Goal: Information Seeking & Learning: Learn about a topic

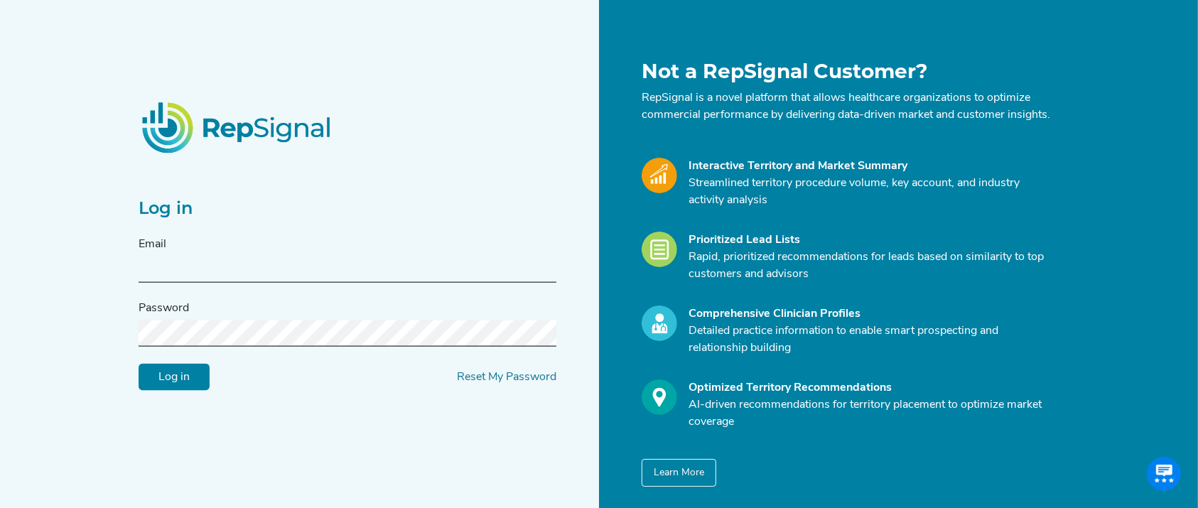
type input "jconnolly@reflowmedical.com"
click at [171, 391] on input "Log in" at bounding box center [174, 377] width 71 height 27
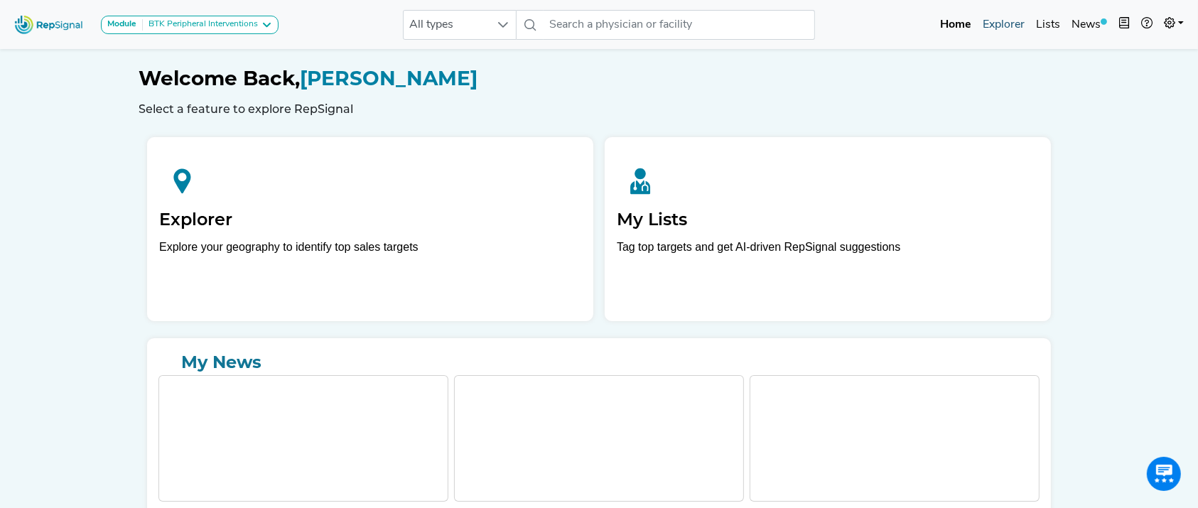
click at [994, 23] on link "Explorer" at bounding box center [1003, 25] width 53 height 28
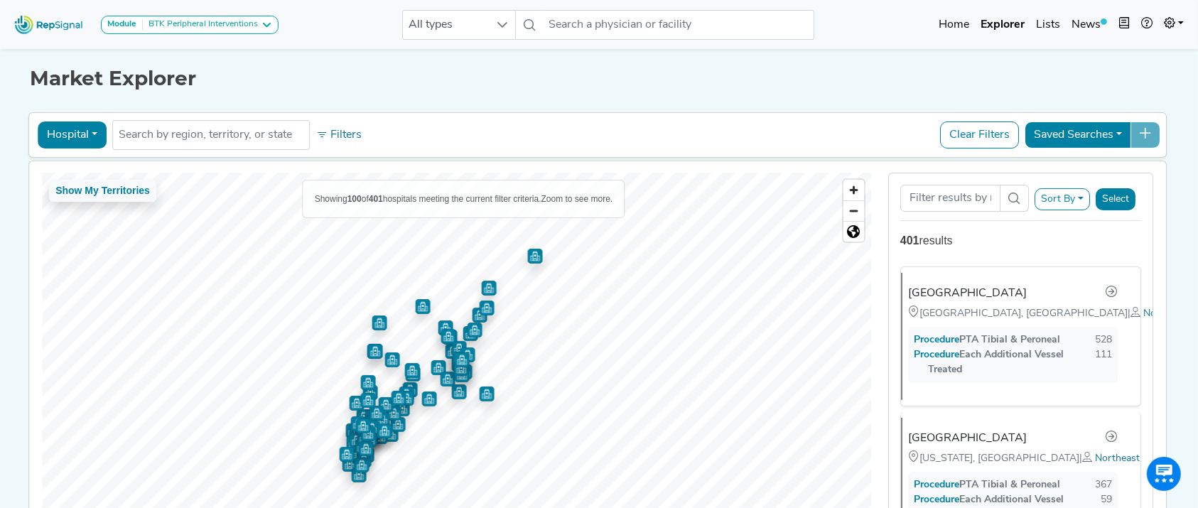
click at [72, 144] on button "Hospital" at bounding box center [72, 135] width 69 height 27
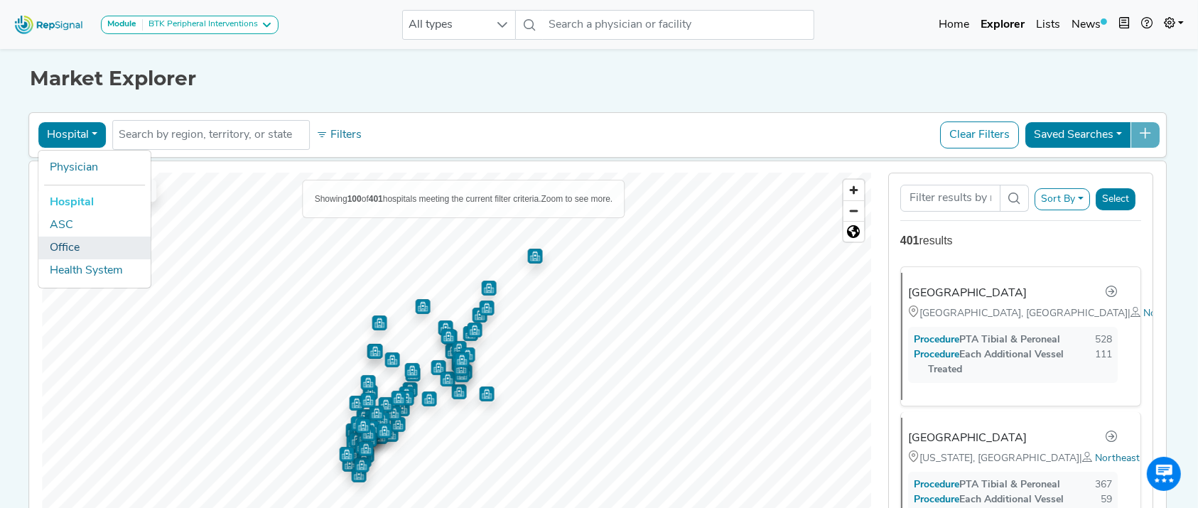
click at [77, 241] on link "Office" at bounding box center [94, 248] width 112 height 23
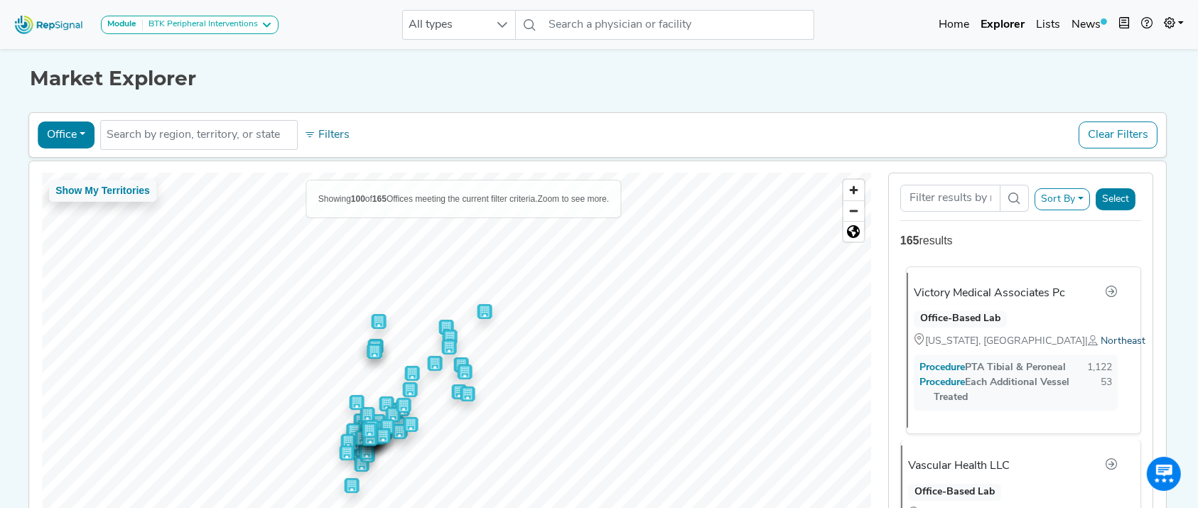
click at [1101, 341] on span "Northeast" at bounding box center [1123, 341] width 45 height 11
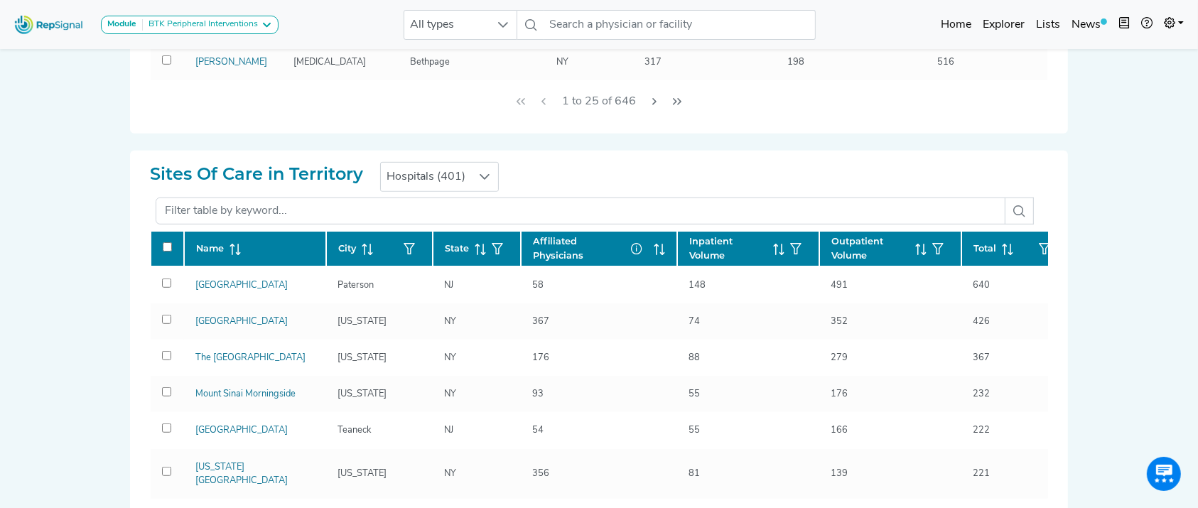
scroll to position [966, 0]
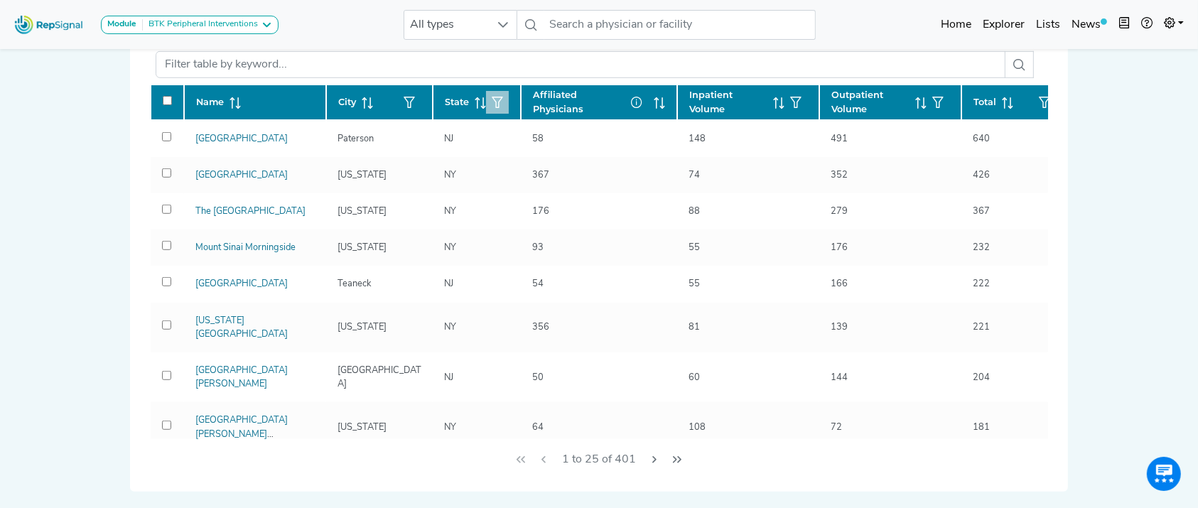
click at [495, 100] on icon "button" at bounding box center [497, 102] width 11 height 11
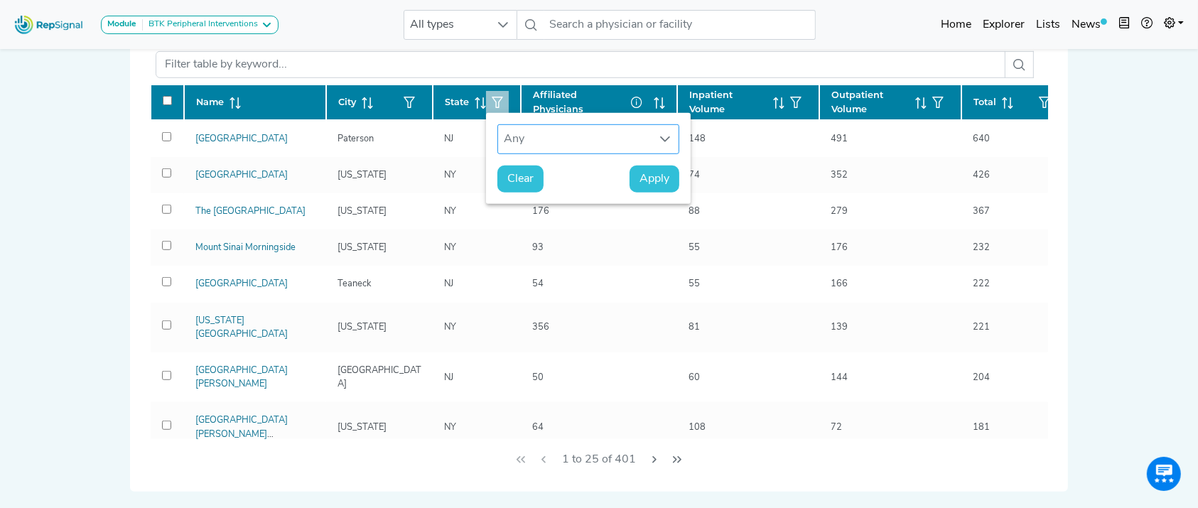
click at [537, 144] on div "Any" at bounding box center [575, 139] width 154 height 28
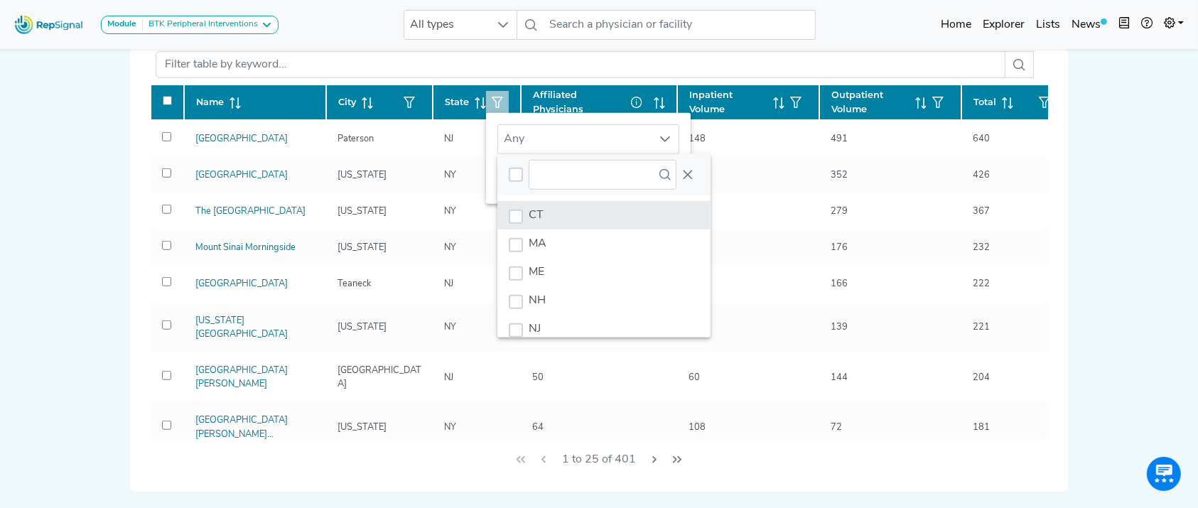
click at [557, 219] on li "CT" at bounding box center [604, 215] width 213 height 28
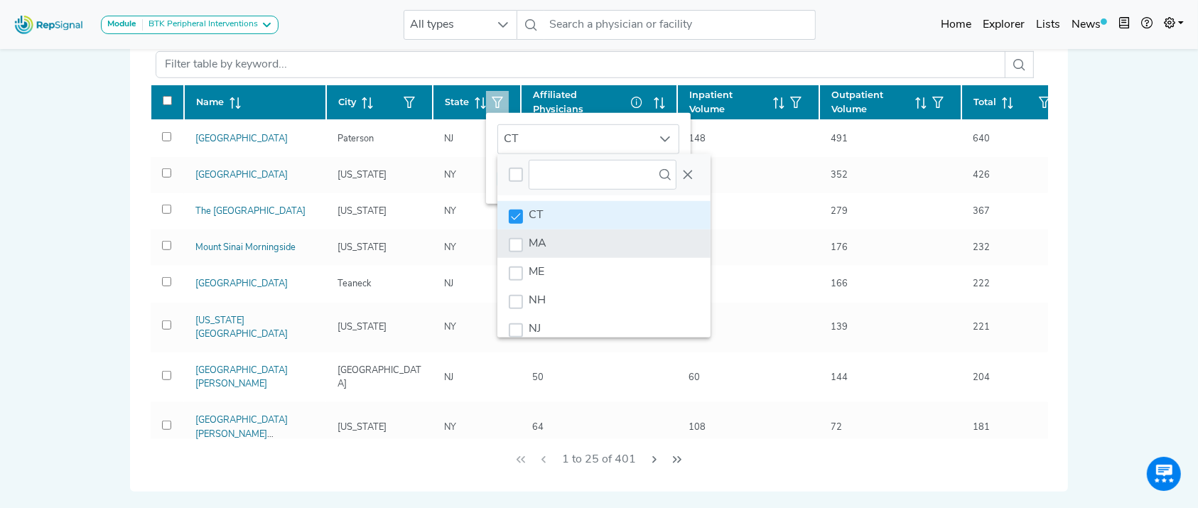
click at [552, 238] on li "MA" at bounding box center [604, 244] width 213 height 28
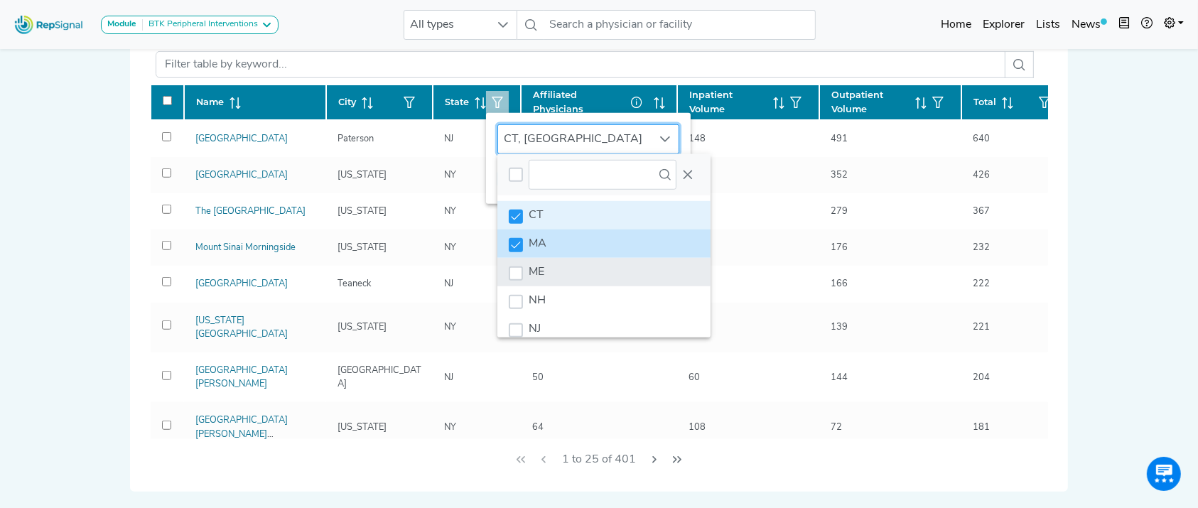
click at [552, 258] on li "ME" at bounding box center [604, 272] width 213 height 28
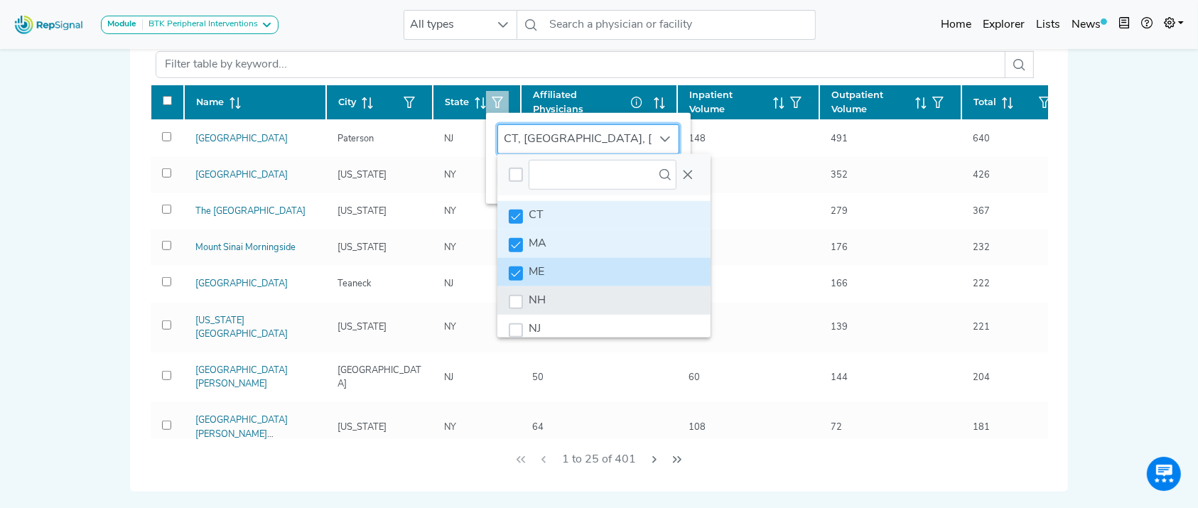
click at [555, 304] on li "NH" at bounding box center [604, 300] width 213 height 28
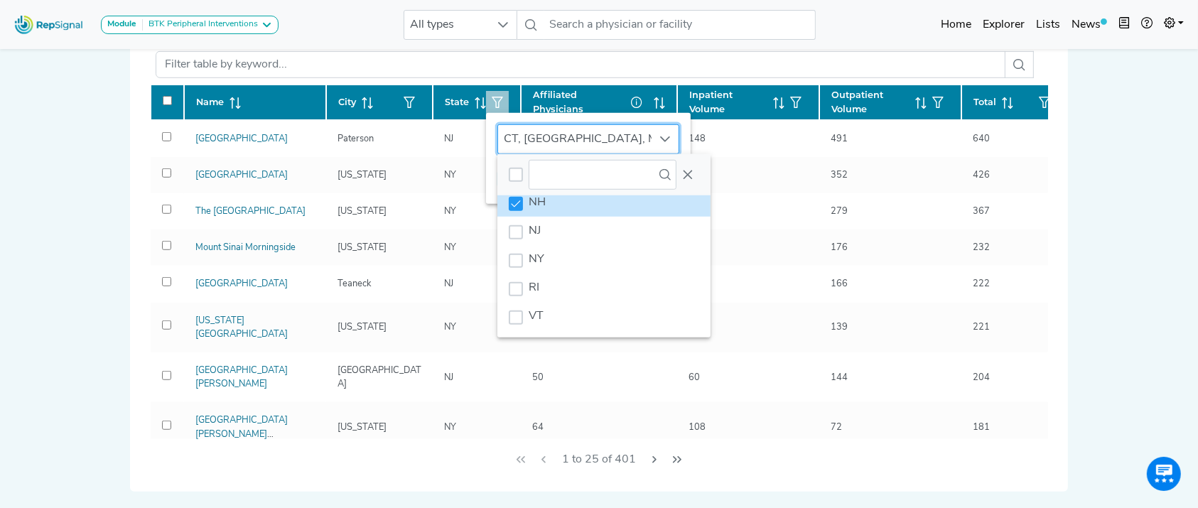
scroll to position [108, 0]
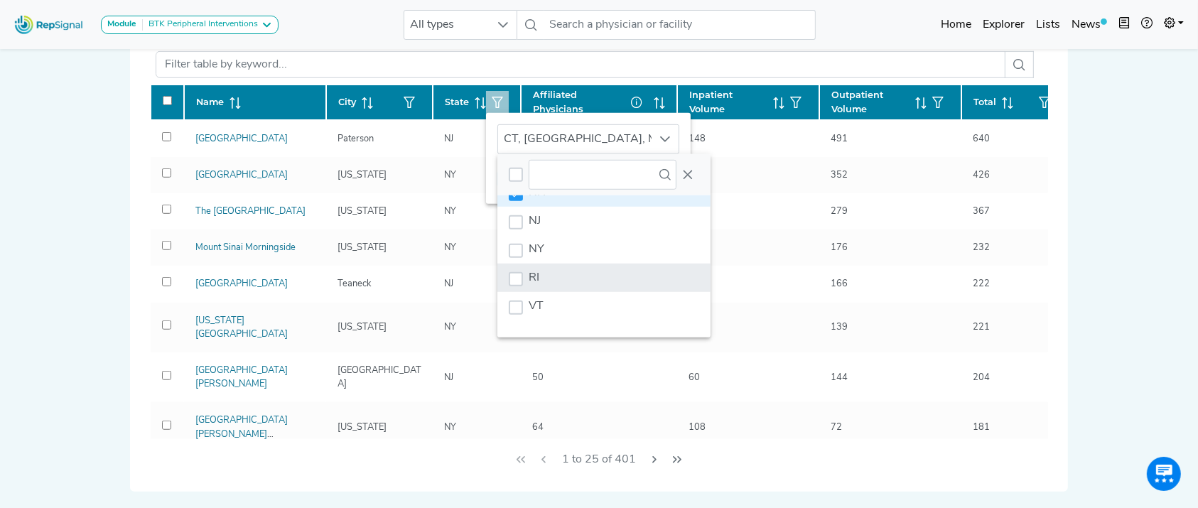
click at [569, 276] on li "RI" at bounding box center [604, 278] width 213 height 28
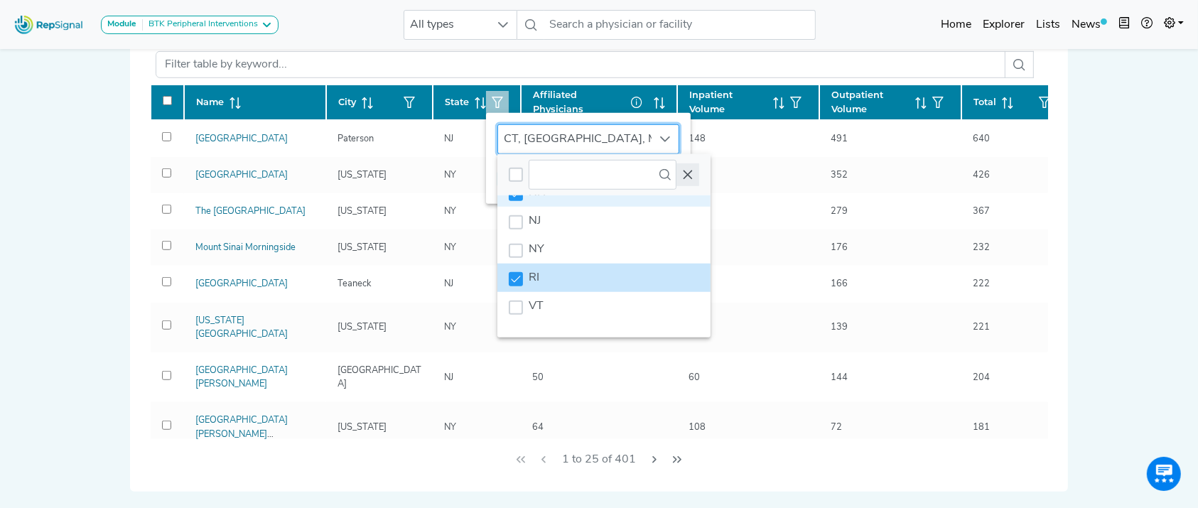
click at [687, 167] on button "Close" at bounding box center [688, 174] width 23 height 23
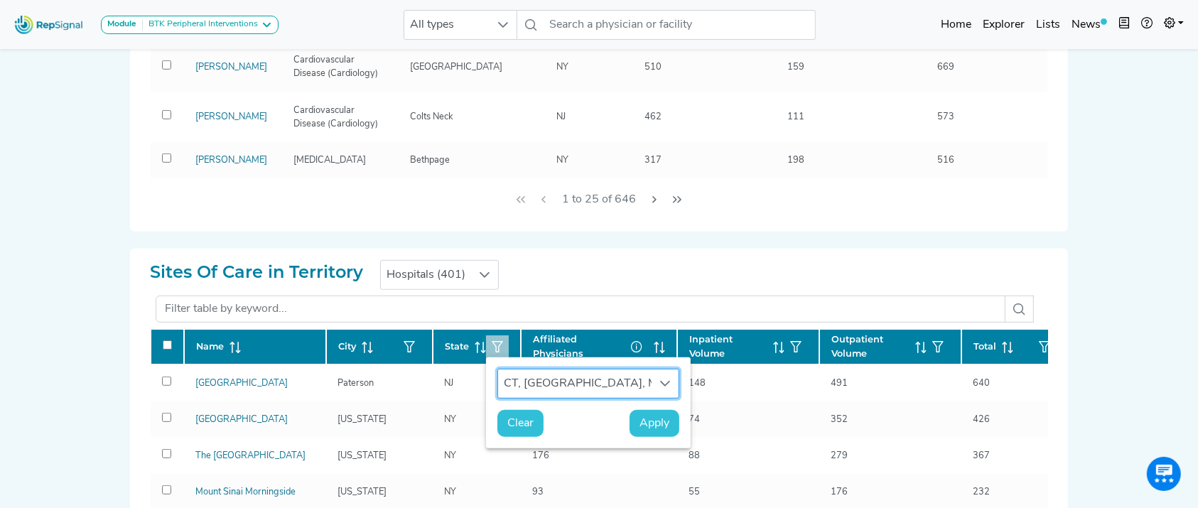
scroll to position [701, 0]
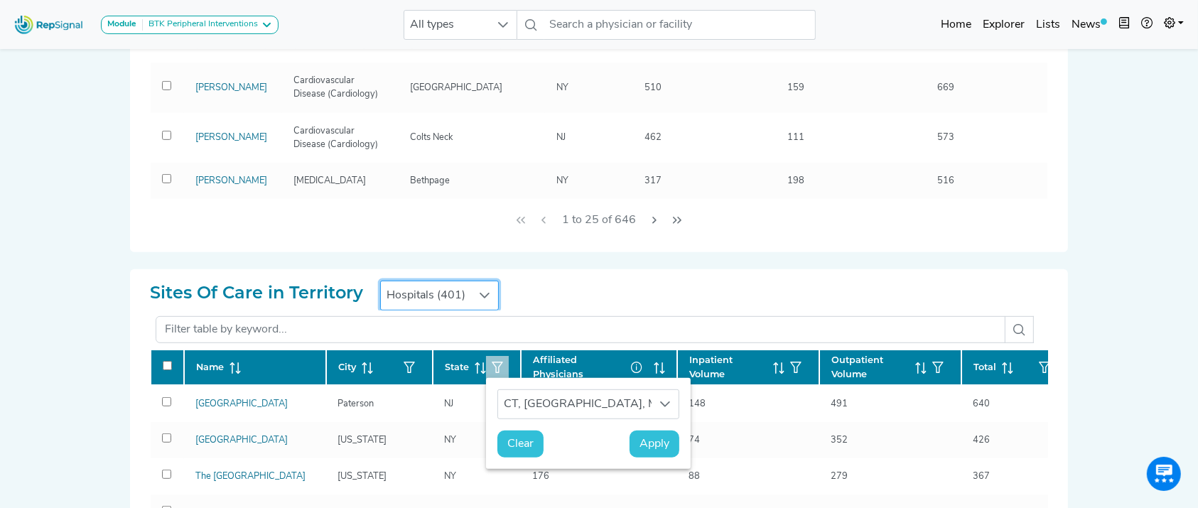
click at [467, 304] on span "Hospitals (401)" at bounding box center [426, 295] width 90 height 28
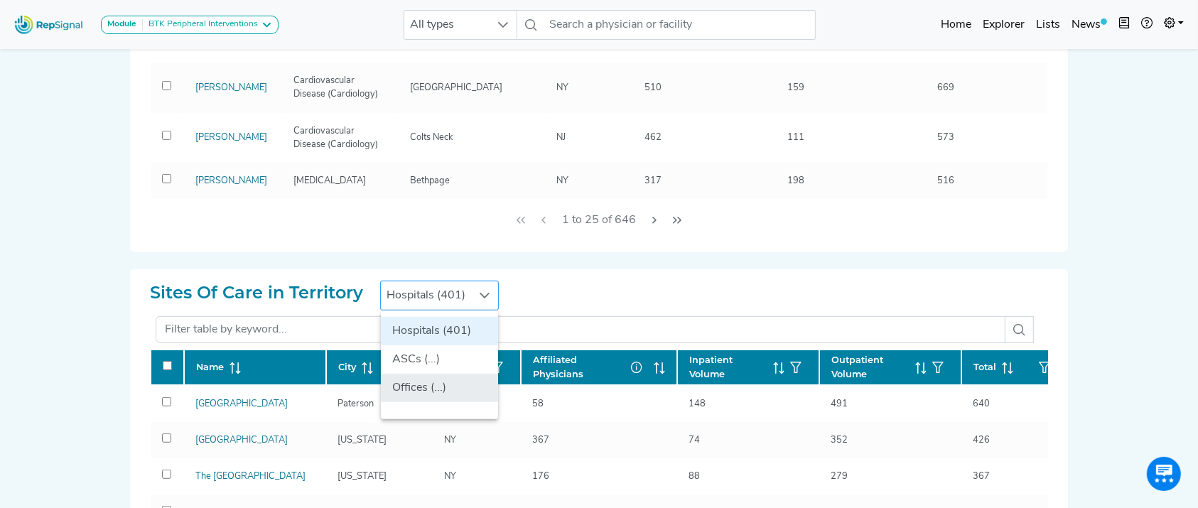
click at [429, 374] on li "Offices (...)" at bounding box center [439, 388] width 117 height 28
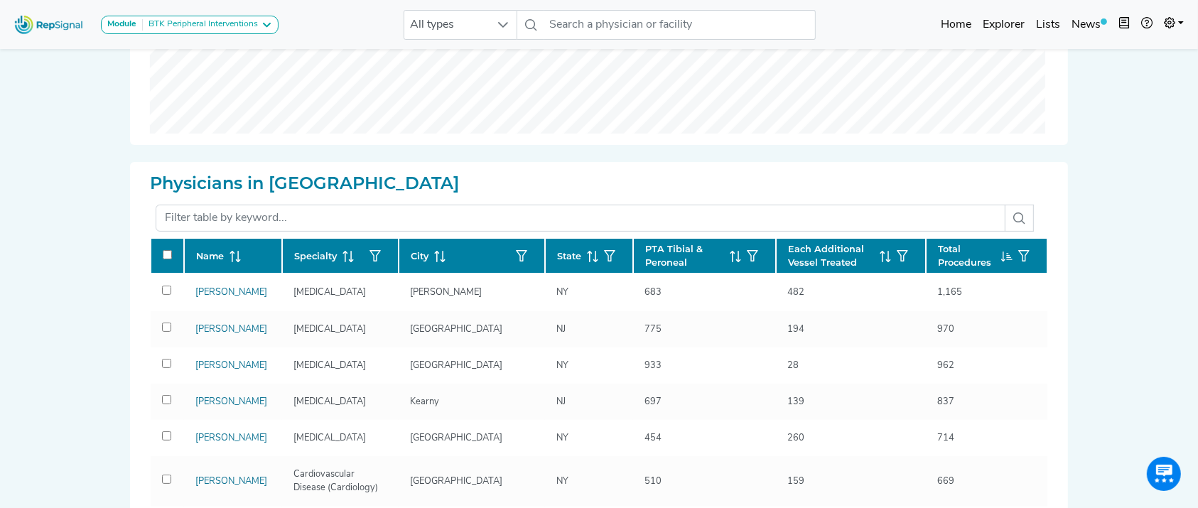
scroll to position [0, 14]
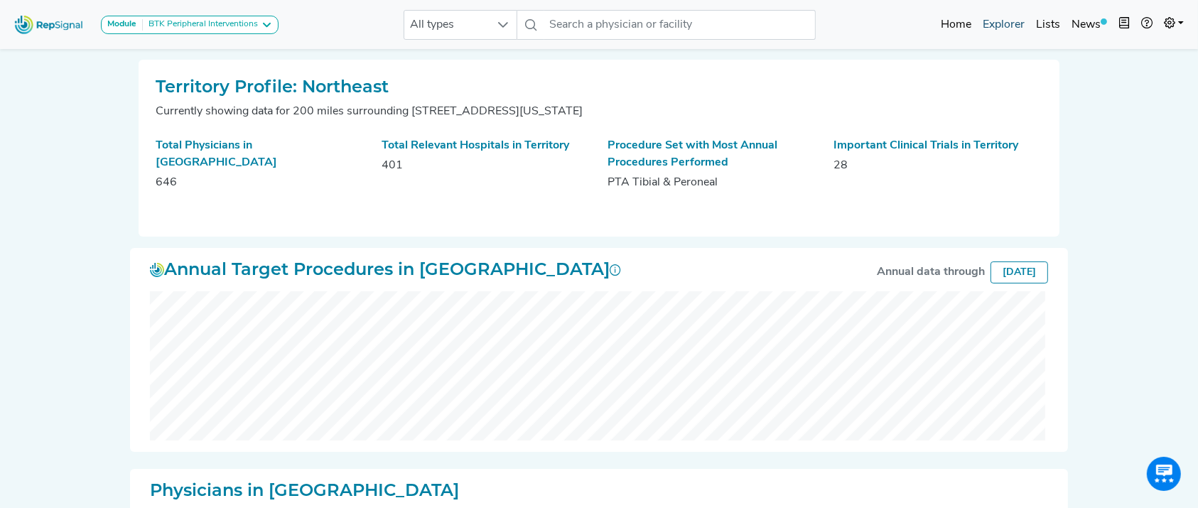
click at [998, 14] on link "Explorer" at bounding box center [1003, 25] width 53 height 28
click at [999, 22] on link "Explorer" at bounding box center [1003, 25] width 53 height 28
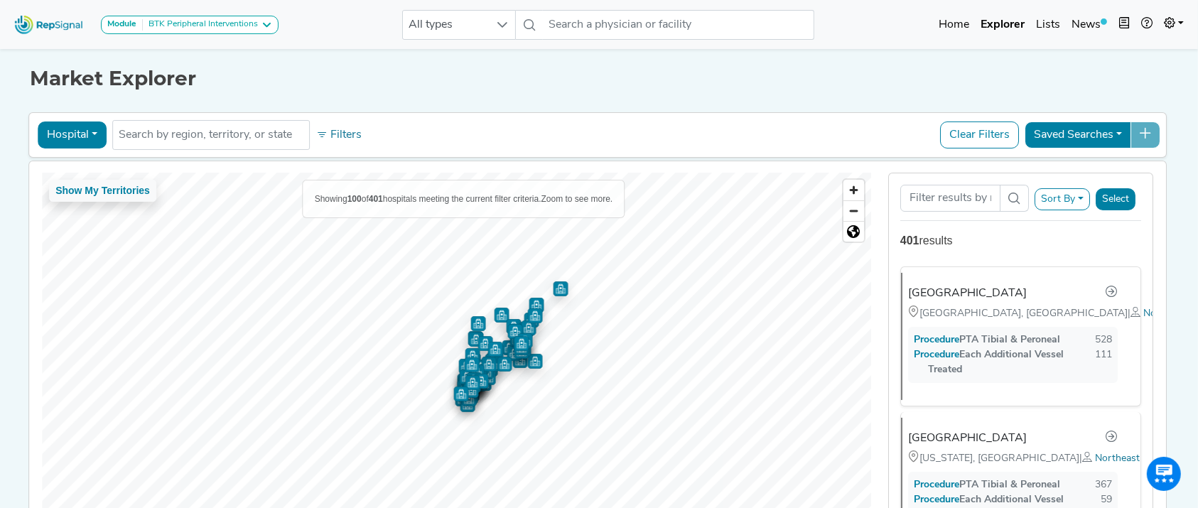
click at [55, 143] on button "Hospital" at bounding box center [72, 135] width 69 height 27
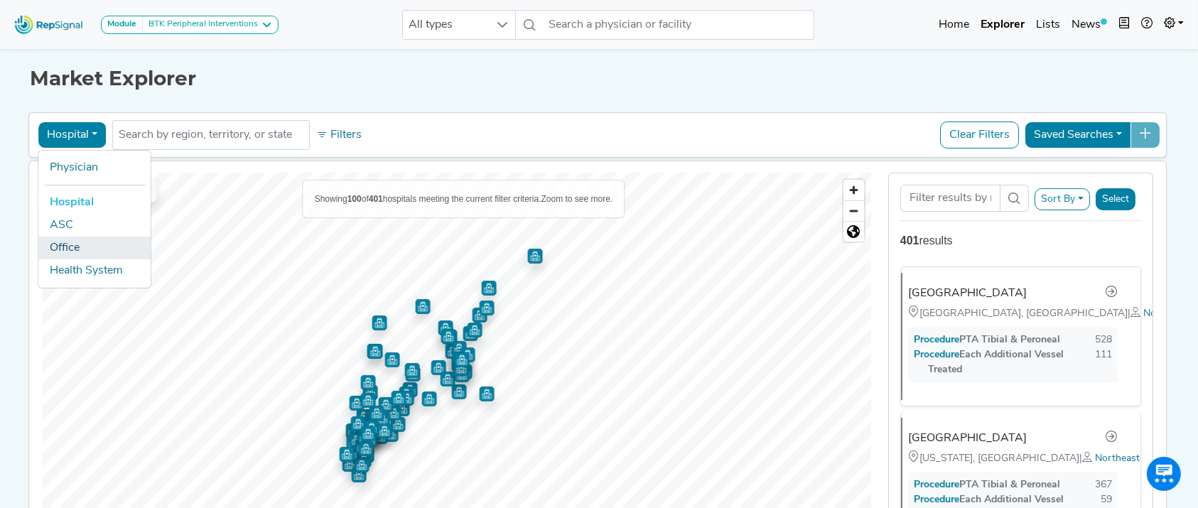
click at [54, 237] on link "Office" at bounding box center [94, 248] width 112 height 23
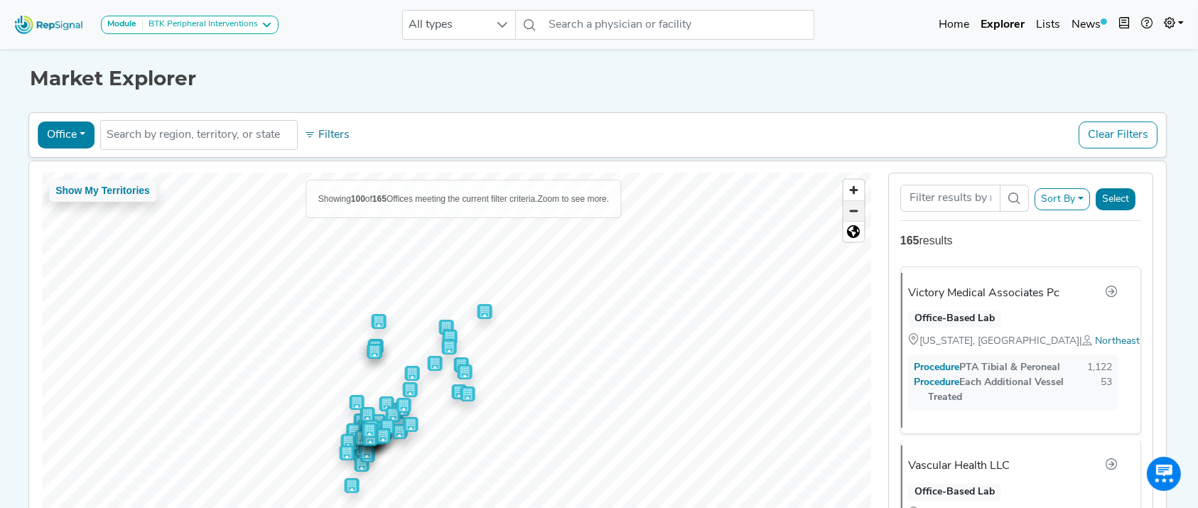
click at [844, 201] on span "Zoom out" at bounding box center [854, 211] width 21 height 20
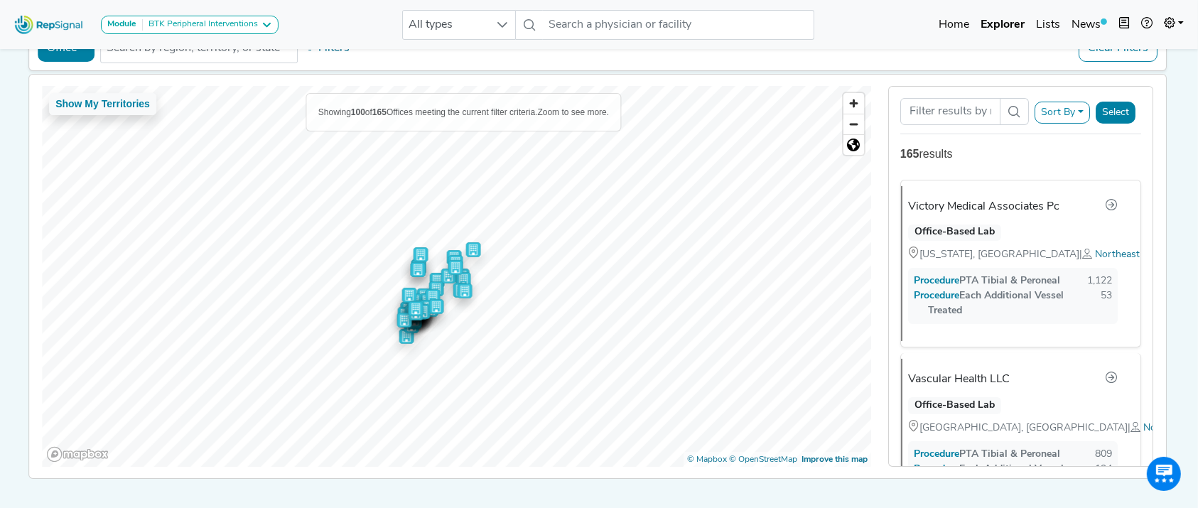
scroll to position [131, 14]
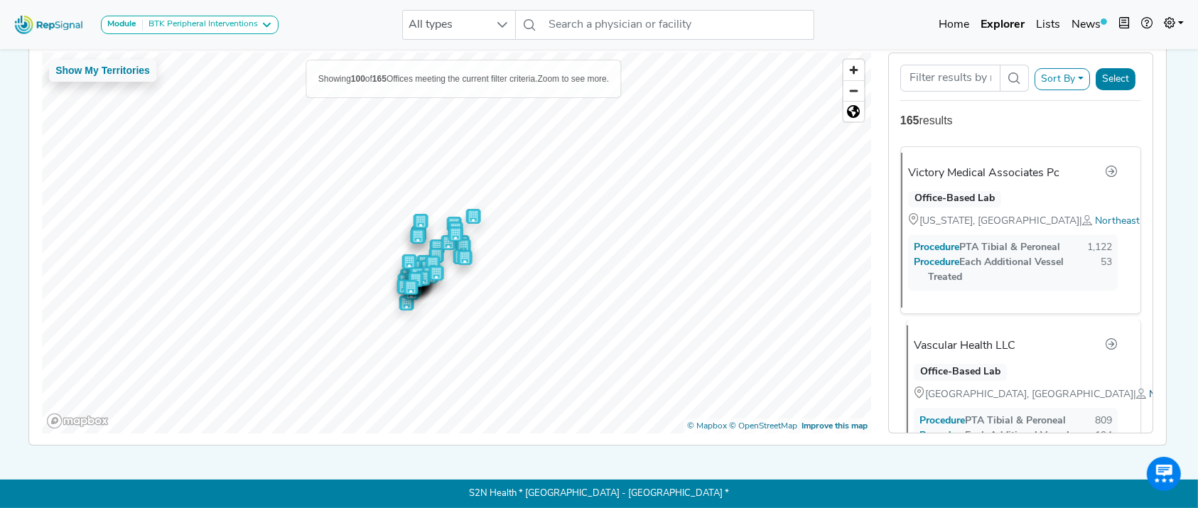
click at [1149, 390] on span "Northeast" at bounding box center [1171, 395] width 45 height 11
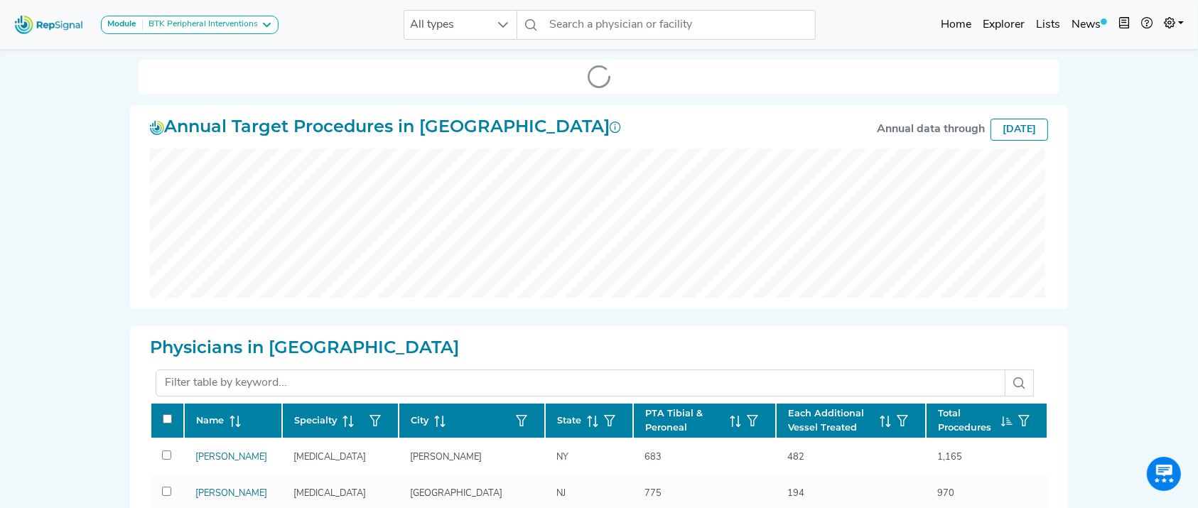
scroll to position [444, 0]
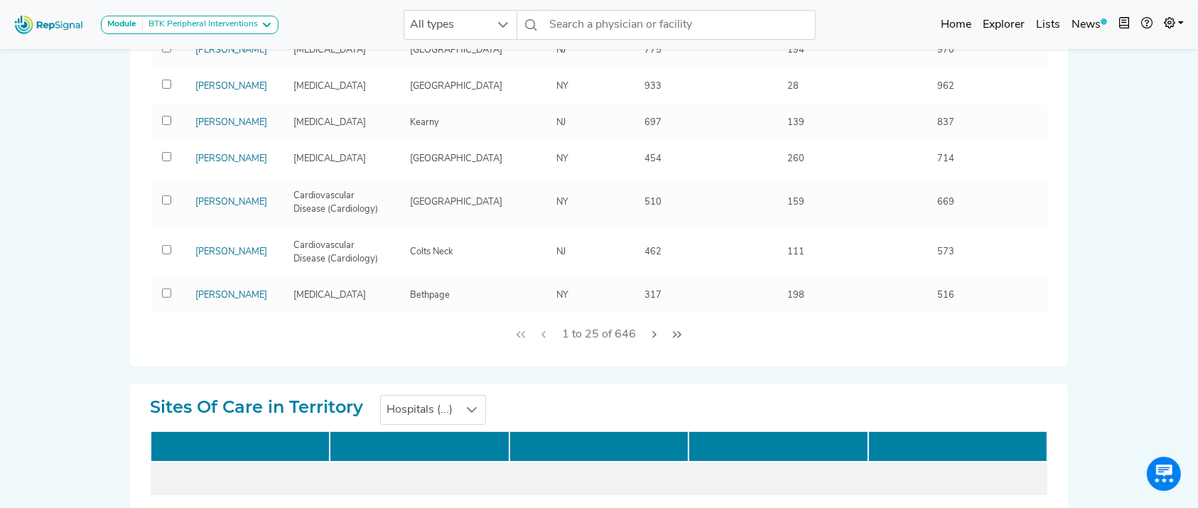
click at [458, 409] on span "Hospitals (...)" at bounding box center [419, 410] width 77 height 28
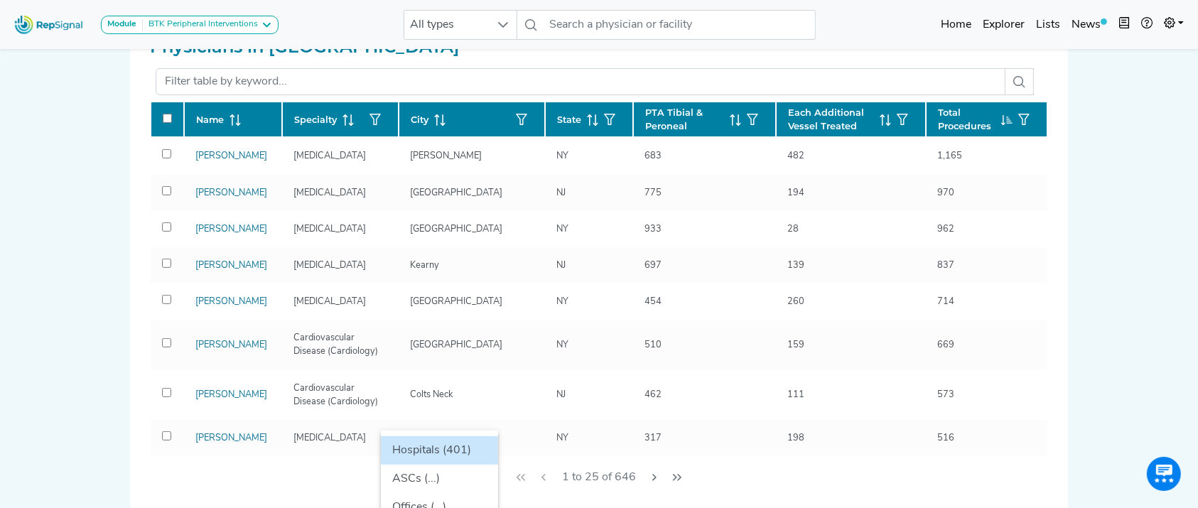
scroll to position [586, 14]
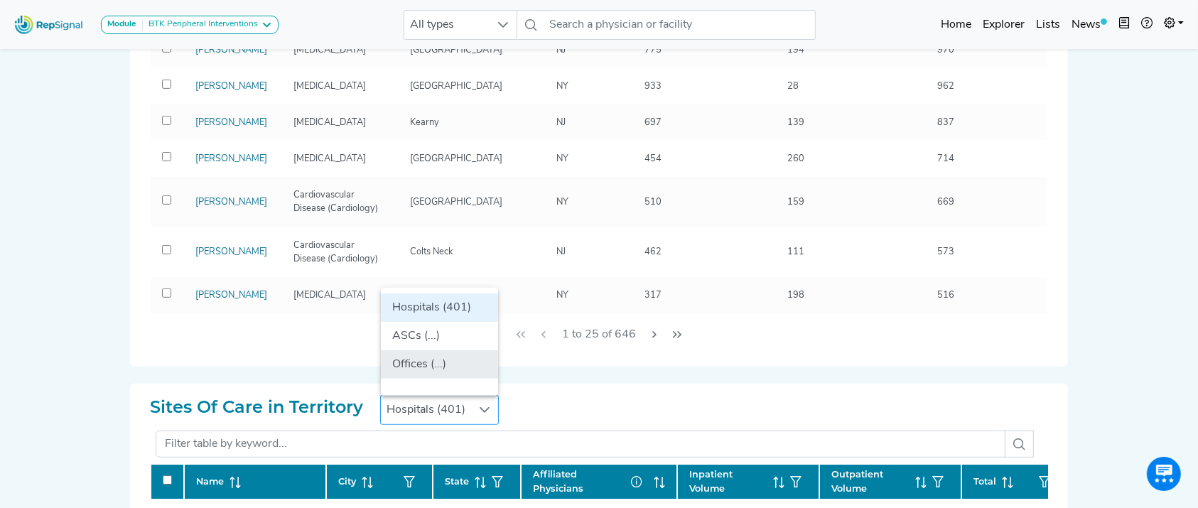
click at [424, 363] on li "Offices (...)" at bounding box center [439, 364] width 117 height 28
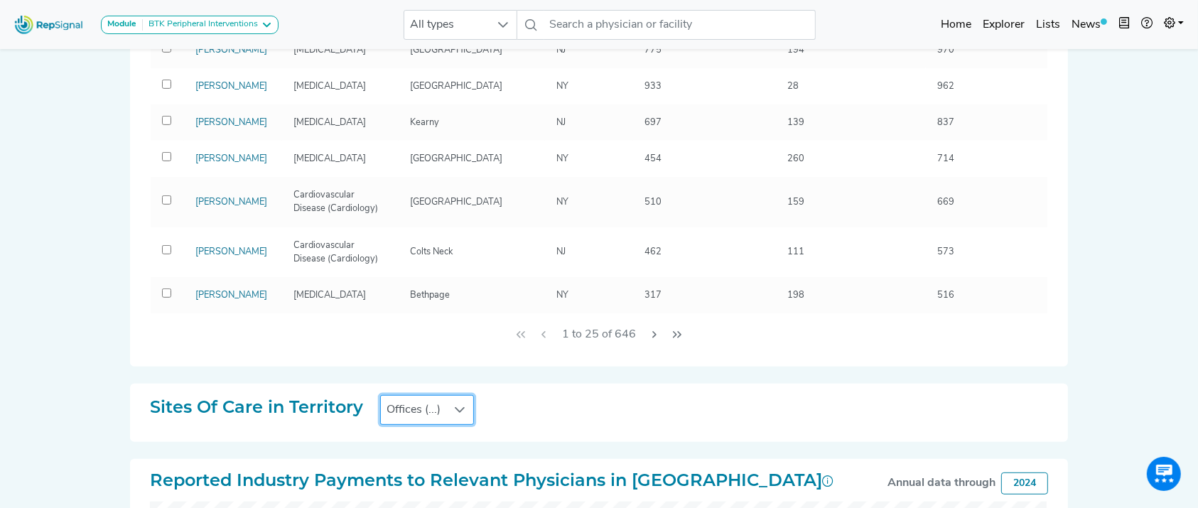
click at [422, 414] on span "Offices (...)" at bounding box center [413, 410] width 65 height 28
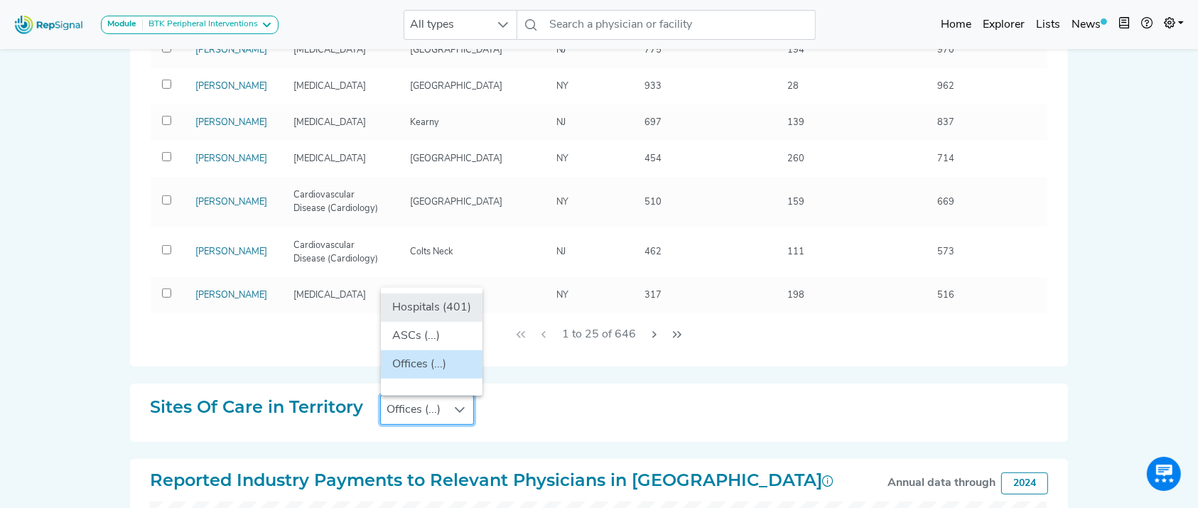
click at [431, 310] on li "Hospitals (401)" at bounding box center [432, 308] width 102 height 28
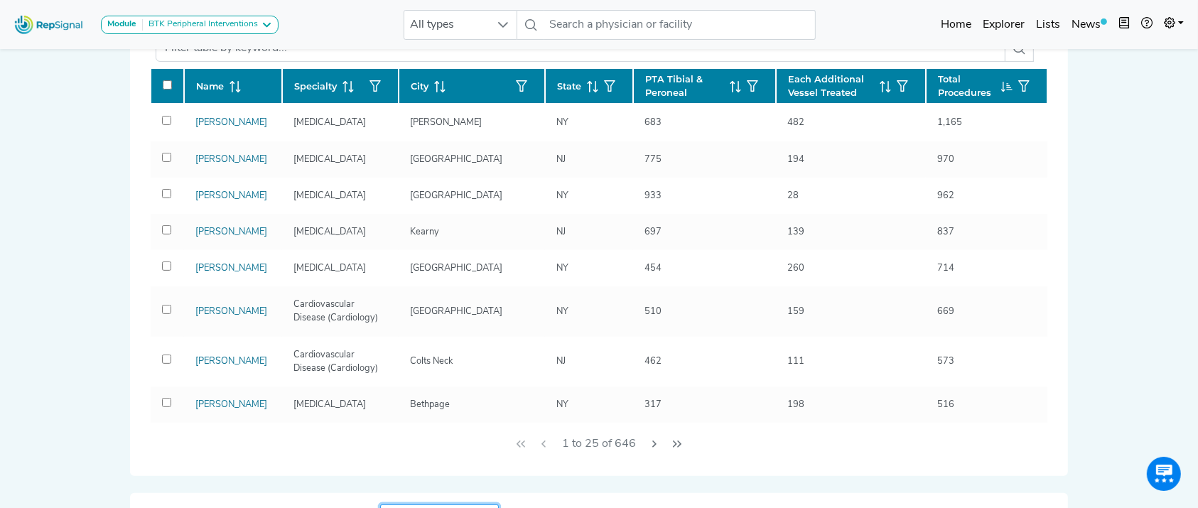
scroll to position [378, 14]
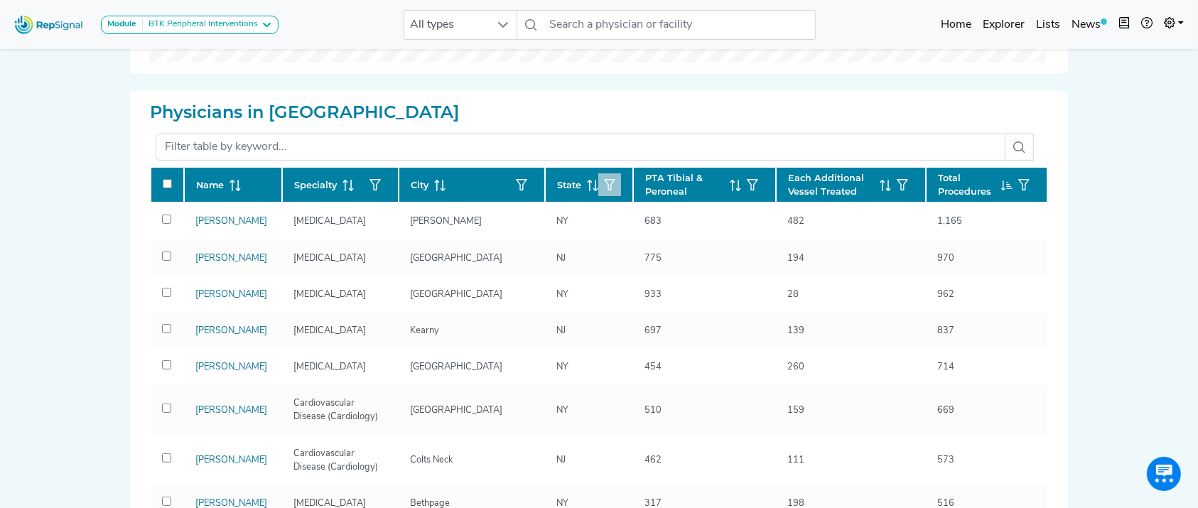
click at [604, 185] on icon "button" at bounding box center [609, 184] width 11 height 11
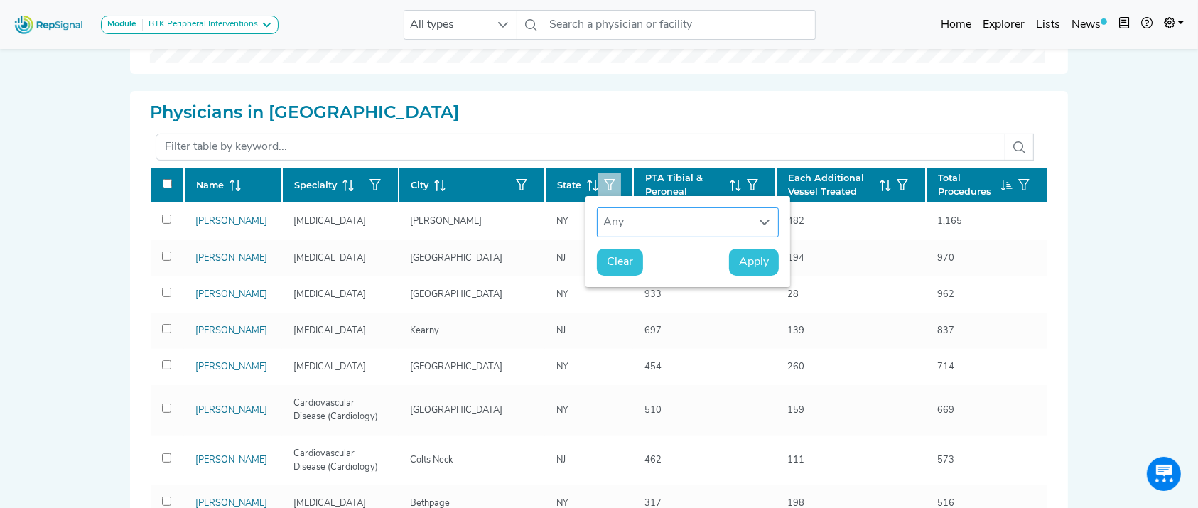
click at [620, 219] on div "Any" at bounding box center [675, 222] width 154 height 28
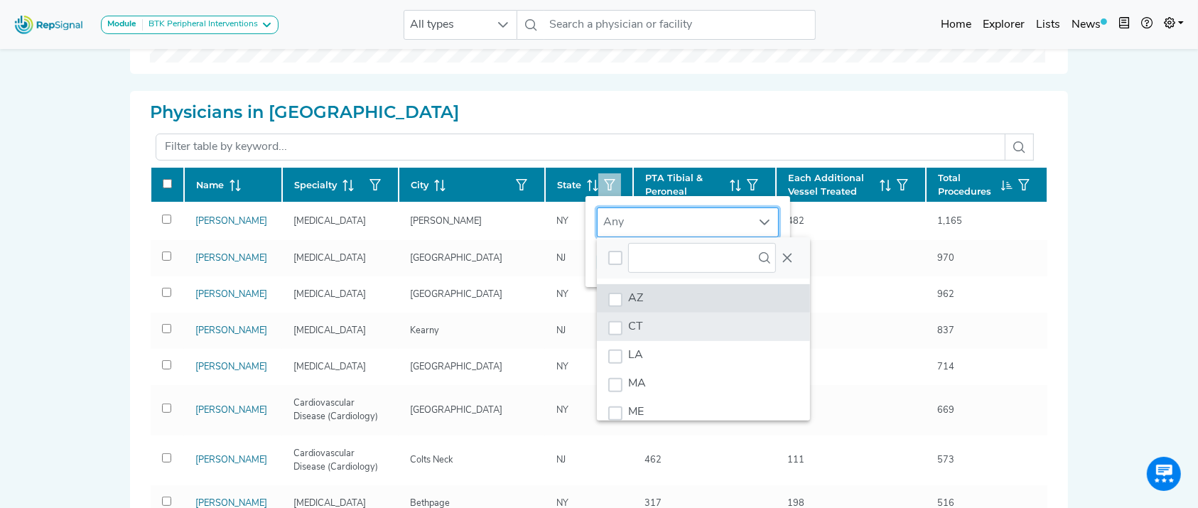
click at [652, 323] on li "CT" at bounding box center [703, 327] width 213 height 28
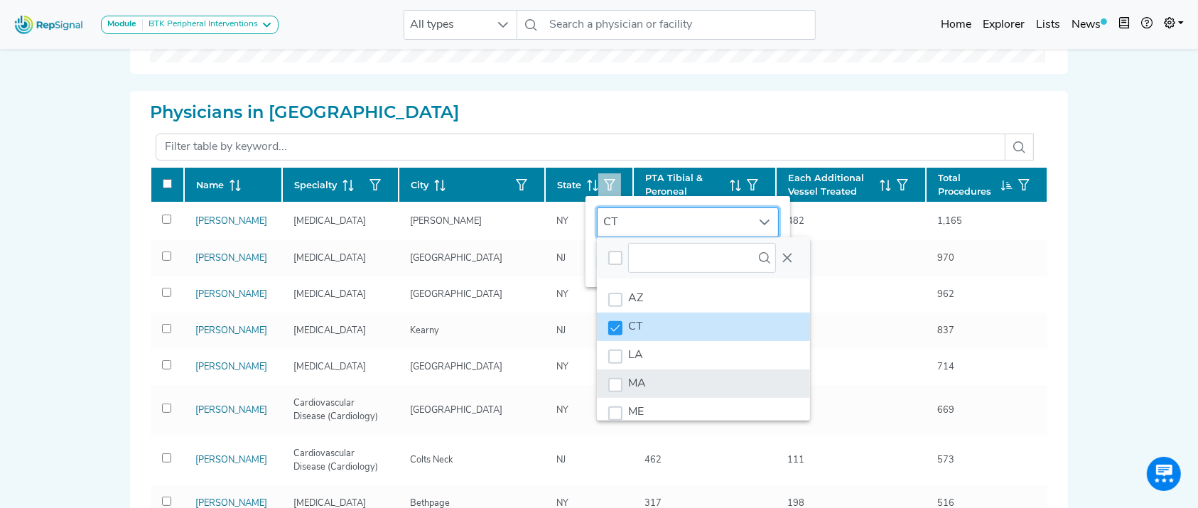
click at [645, 370] on li "MA" at bounding box center [703, 384] width 213 height 28
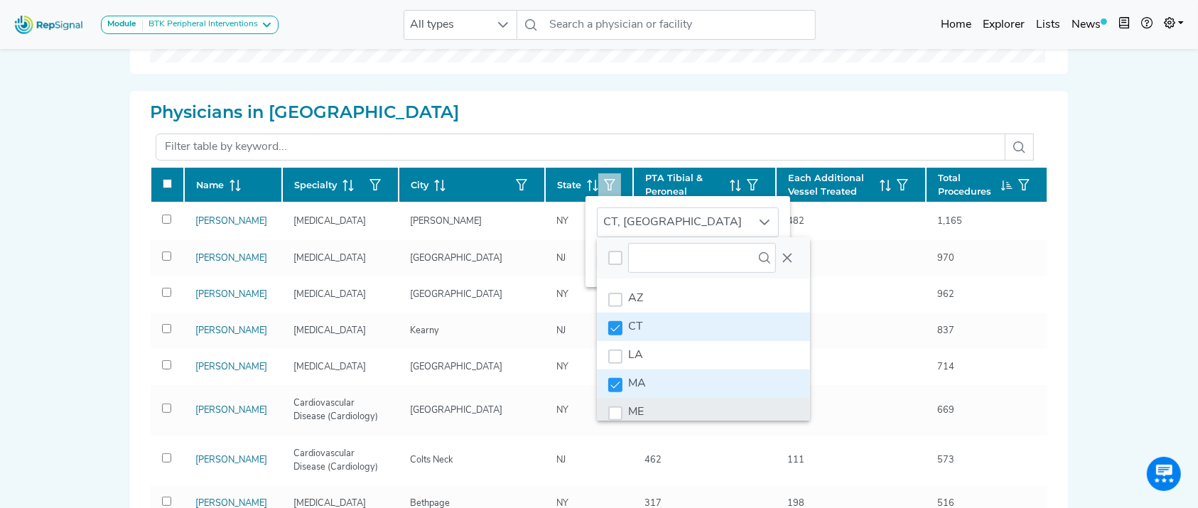
click at [648, 402] on li "ME" at bounding box center [703, 412] width 213 height 28
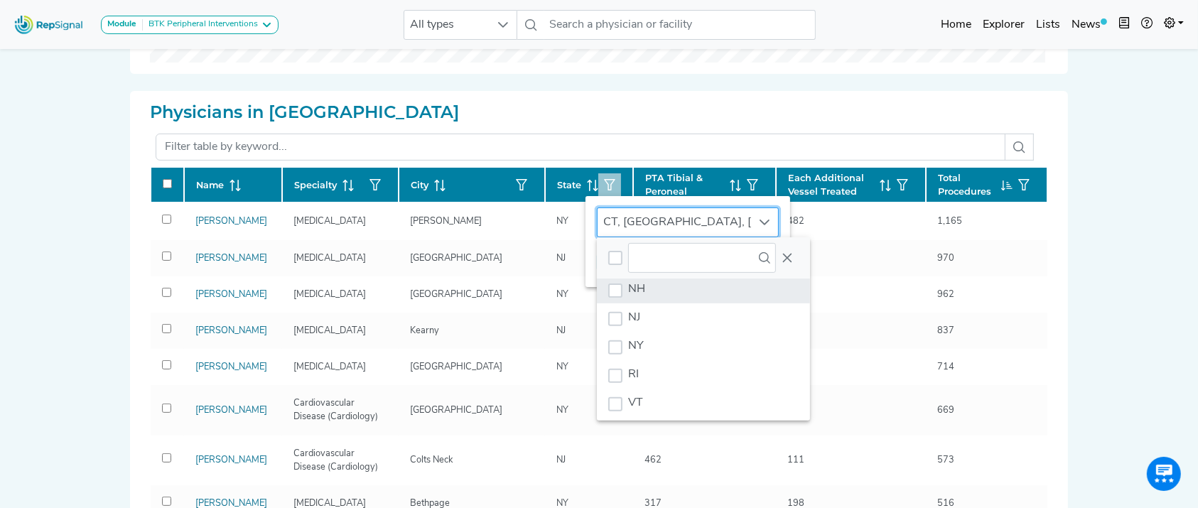
click at [710, 289] on li "NH" at bounding box center [703, 289] width 213 height 28
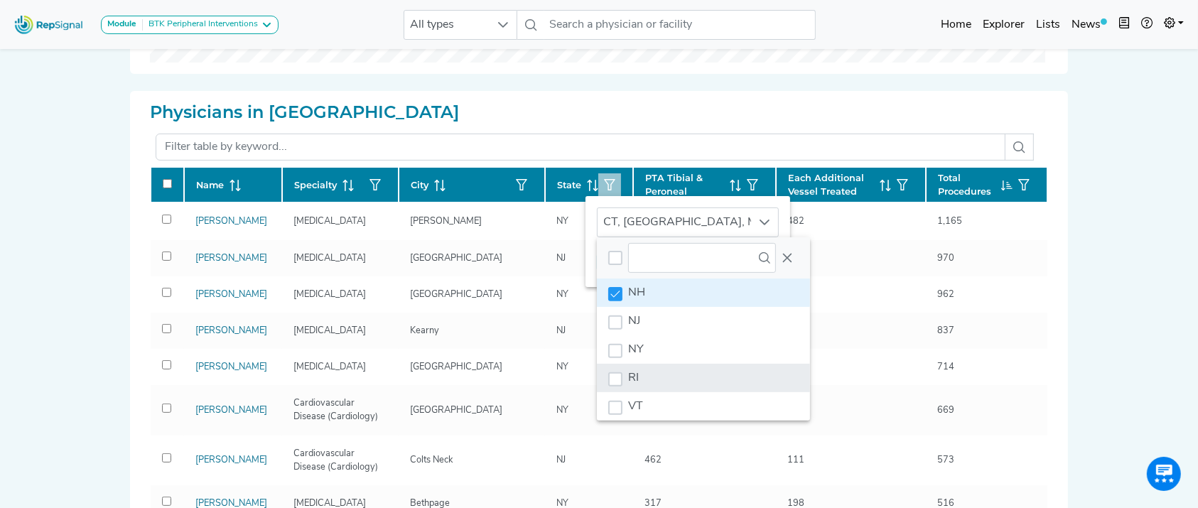
click at [695, 370] on li "RI" at bounding box center [703, 378] width 213 height 28
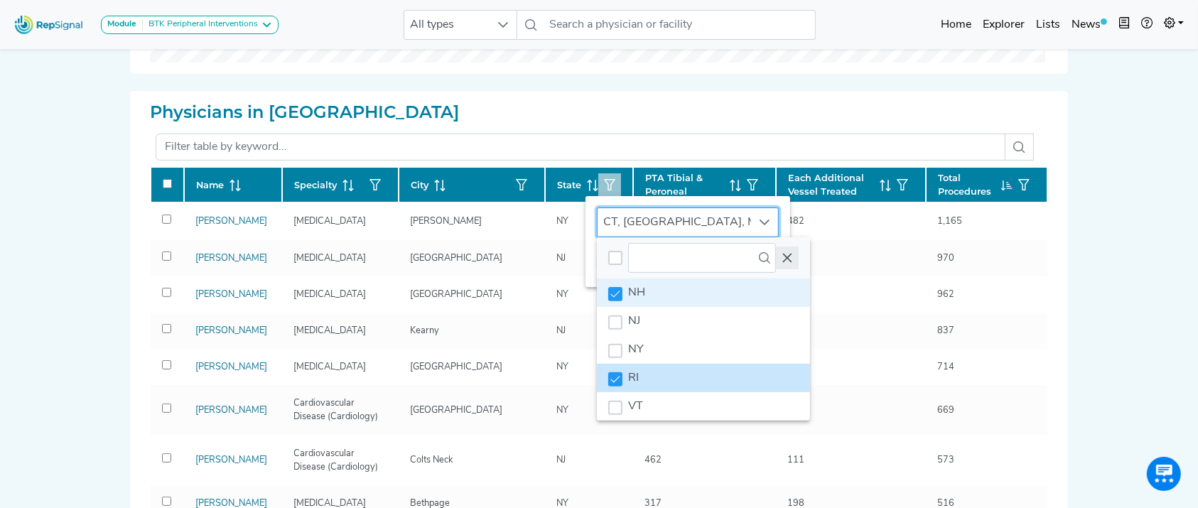
click at [782, 263] on icon "Close" at bounding box center [787, 257] width 11 height 11
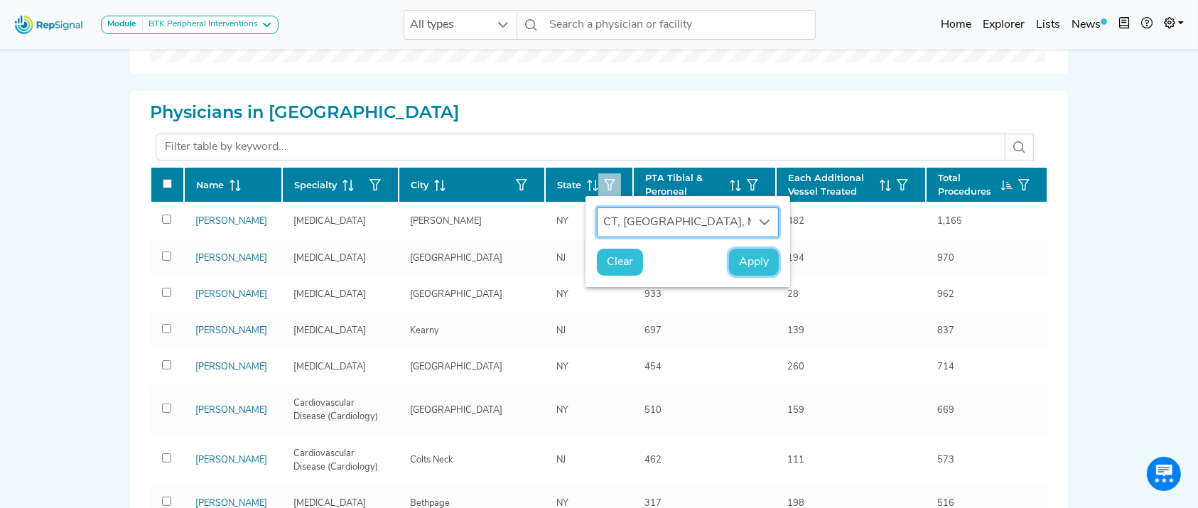
click at [739, 270] on span "Apply" at bounding box center [754, 262] width 30 height 17
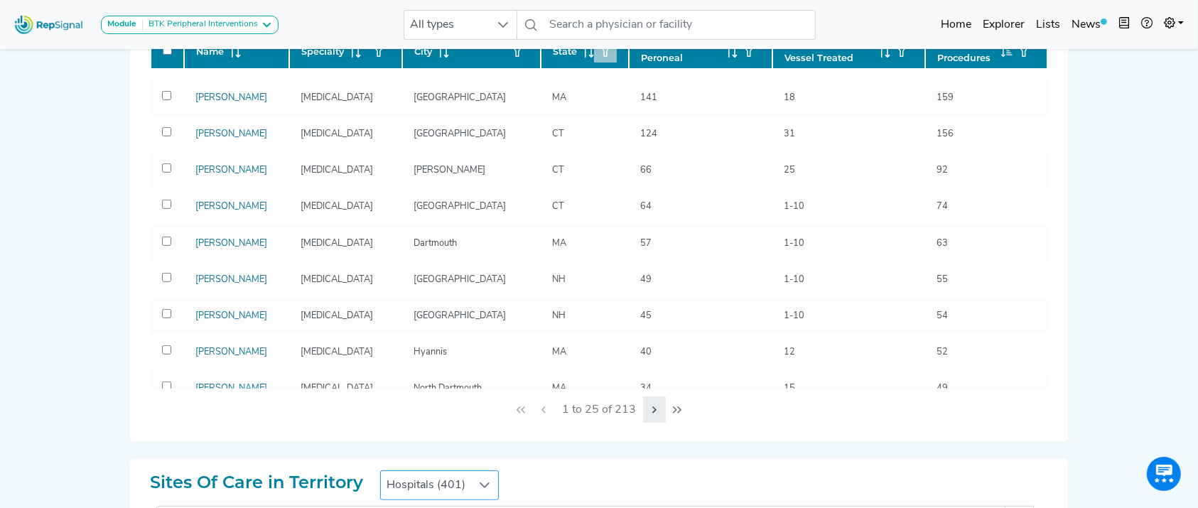
scroll to position [707, 0]
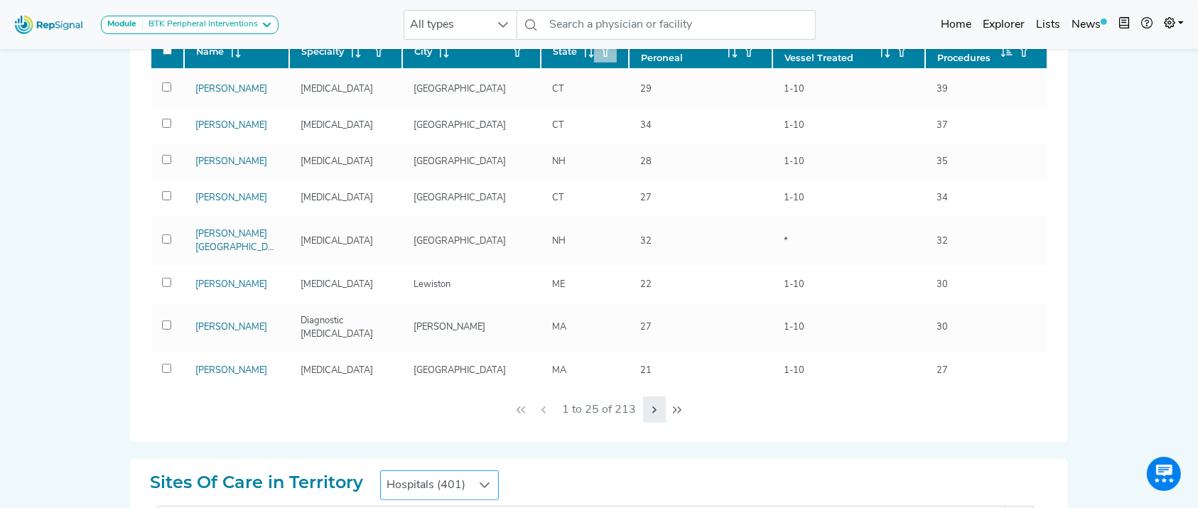
click at [649, 409] on icon "Next Page" at bounding box center [654, 409] width 11 height 11
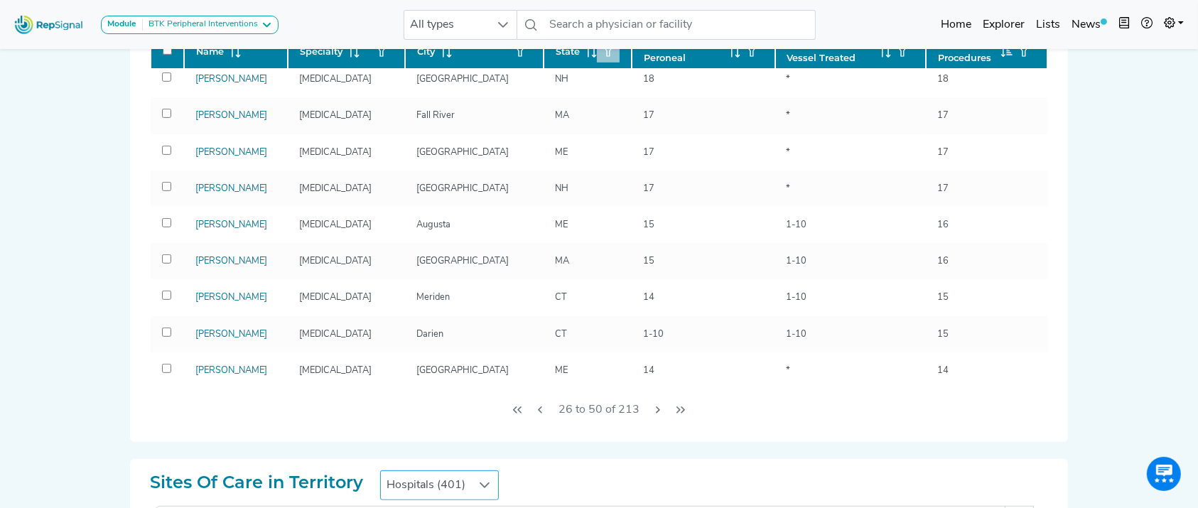
scroll to position [654, 0]
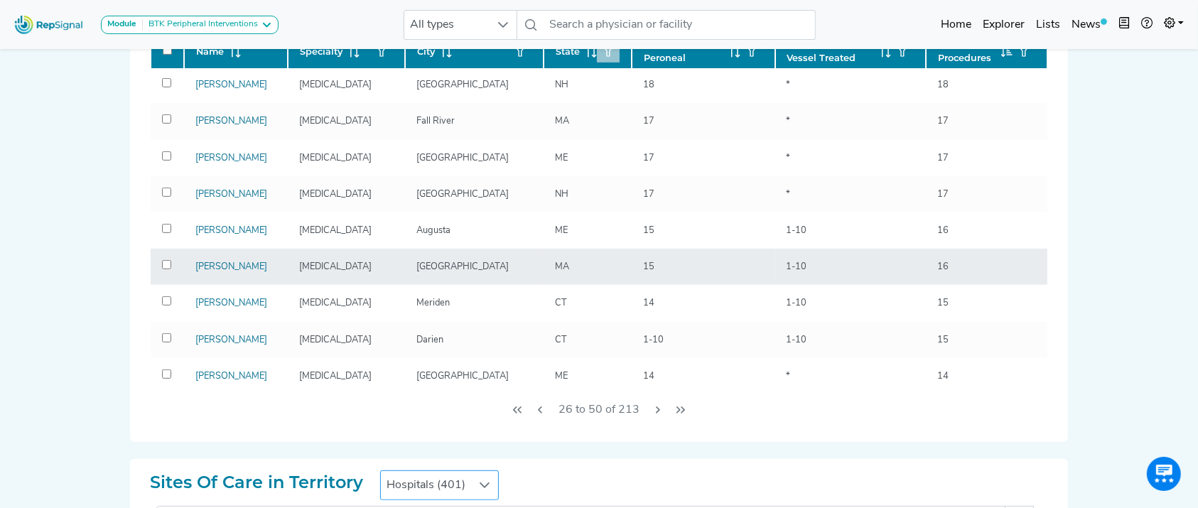
drag, startPoint x: 202, startPoint y: 259, endPoint x: 250, endPoint y: 265, distance: 48.8
click at [250, 265] on td "Mark Wyers" at bounding box center [236, 267] width 104 height 36
drag, startPoint x: 212, startPoint y: 265, endPoint x: 197, endPoint y: 256, distance: 17.6
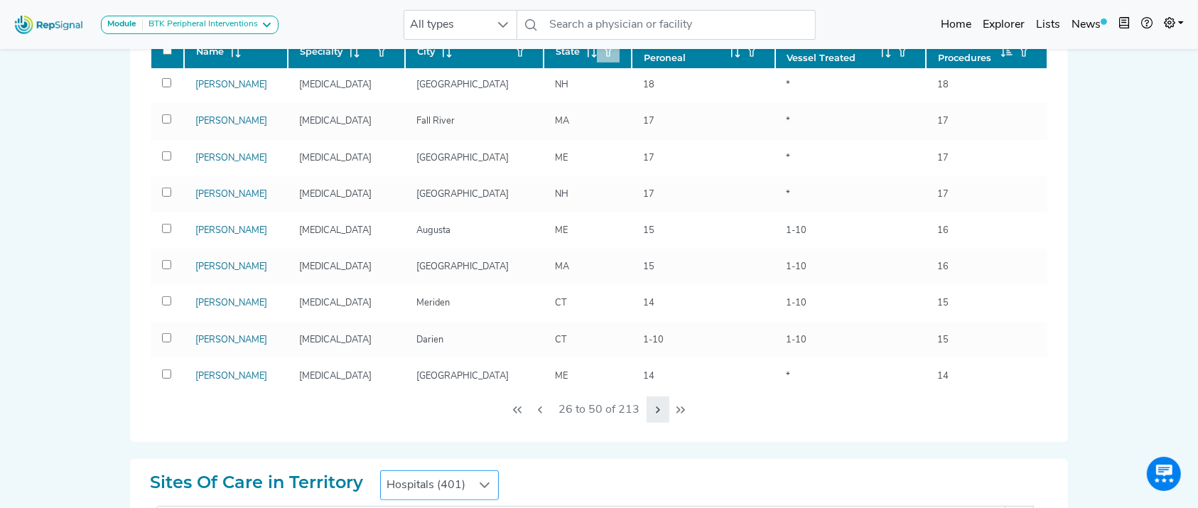
click at [647, 412] on button "Next Page" at bounding box center [658, 410] width 23 height 27
click at [653, 412] on icon "Next Page" at bounding box center [658, 409] width 11 height 11
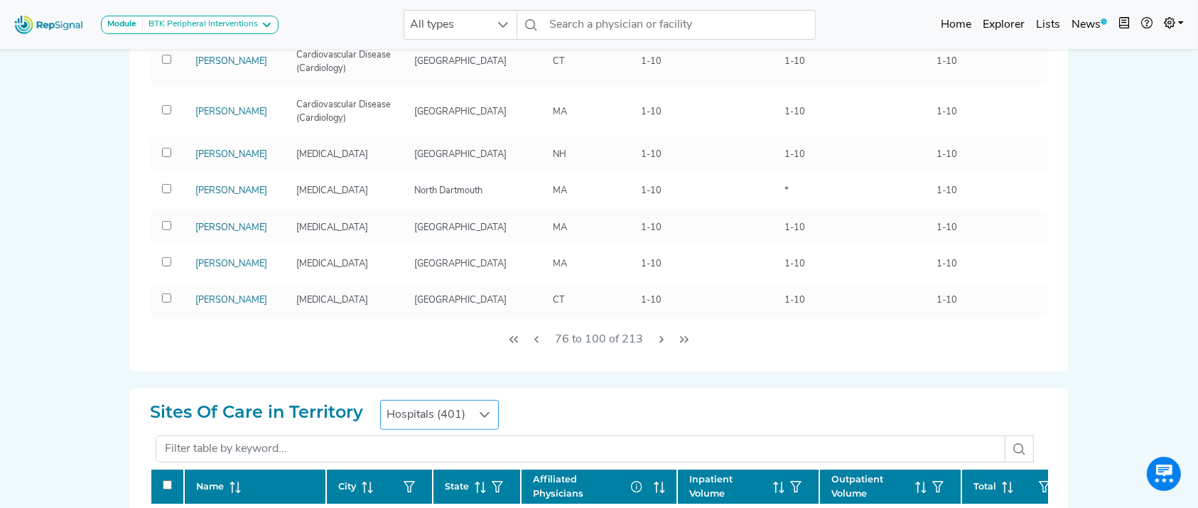
scroll to position [591, 14]
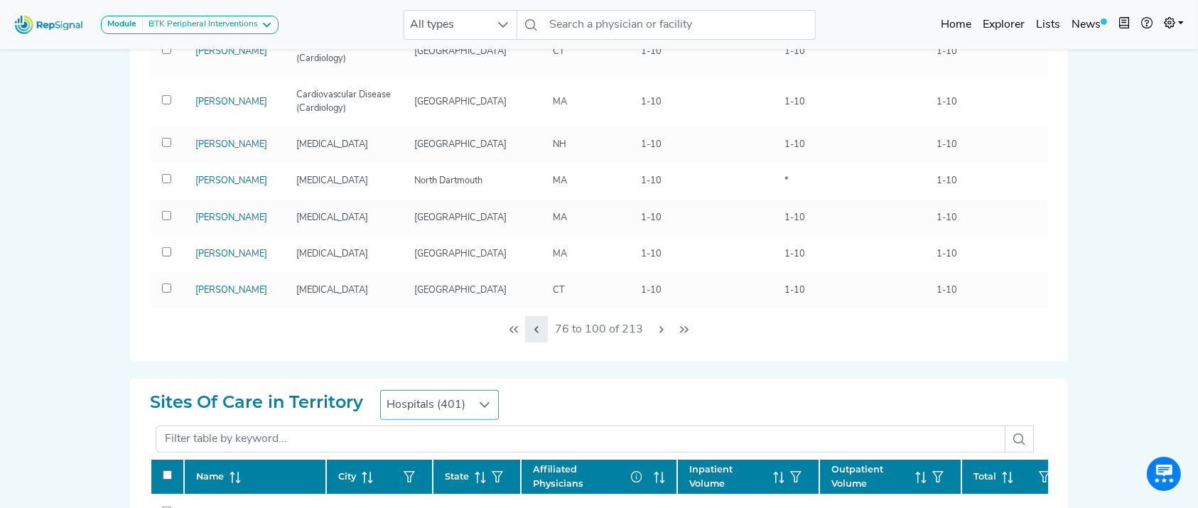
click at [525, 327] on button "Previous Page" at bounding box center [536, 329] width 23 height 27
click at [487, 329] on div "76 to 100 of 213" at bounding box center [599, 328] width 898 height 41
click at [510, 329] on icon "First Page" at bounding box center [514, 329] width 9 height 7
click at [505, 331] on div "76 to 100 of 213" at bounding box center [599, 328] width 898 height 41
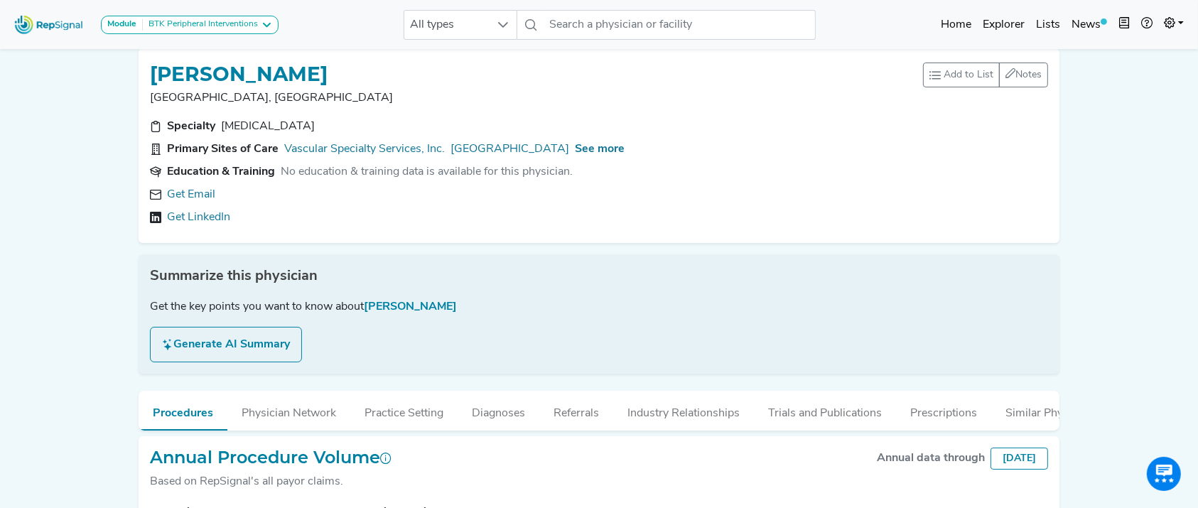
scroll to position [166, 0]
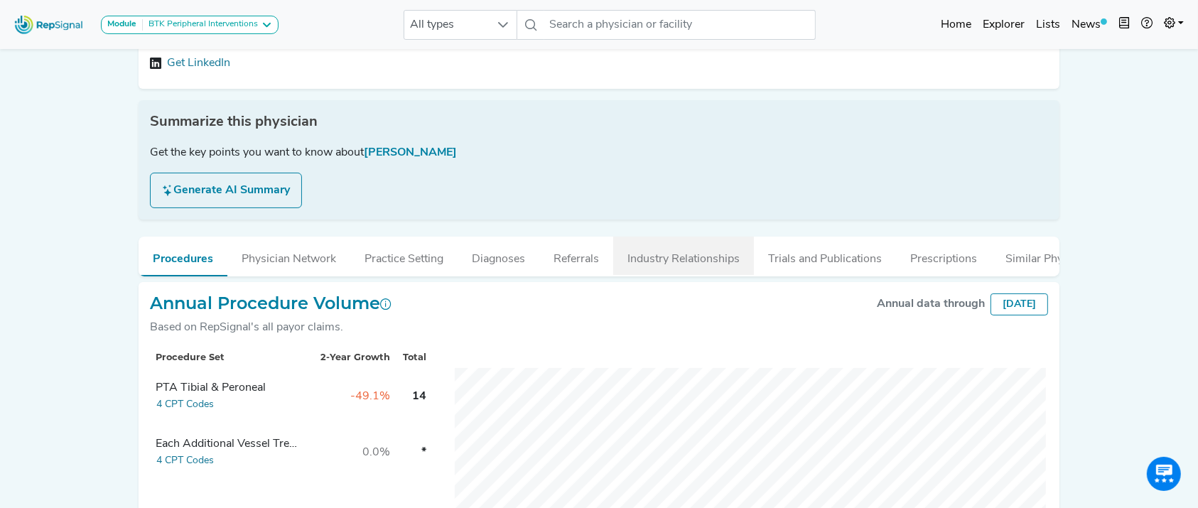
click at [687, 257] on button "Industry Relationships" at bounding box center [683, 256] width 141 height 38
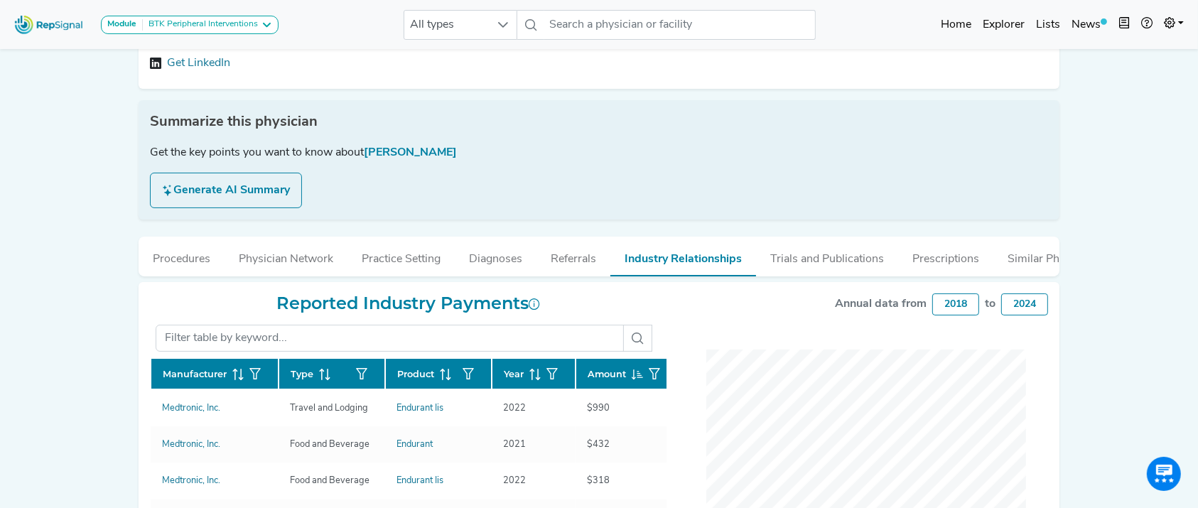
scroll to position [371, 0]
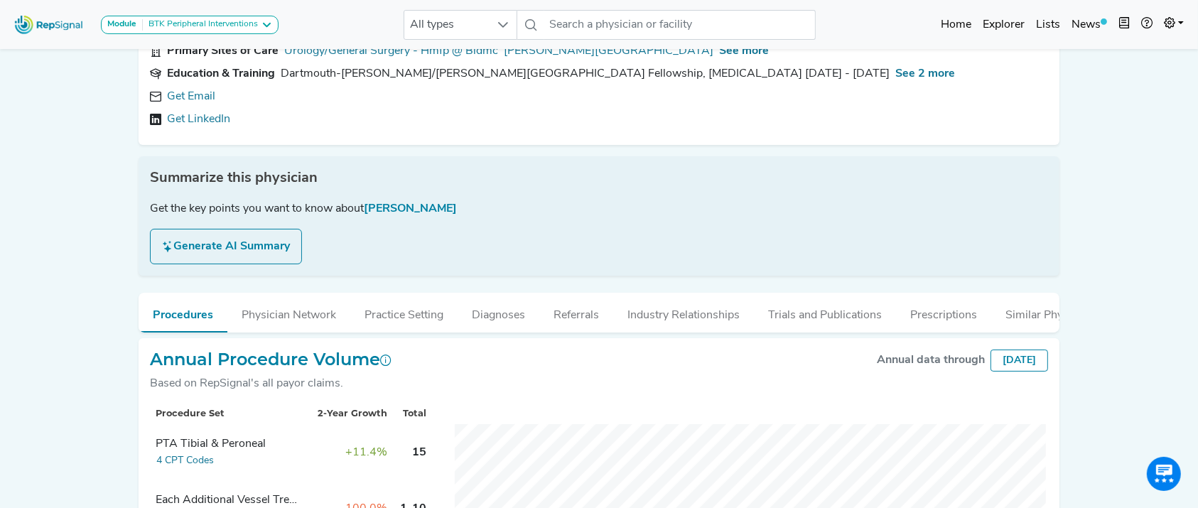
scroll to position [290, 0]
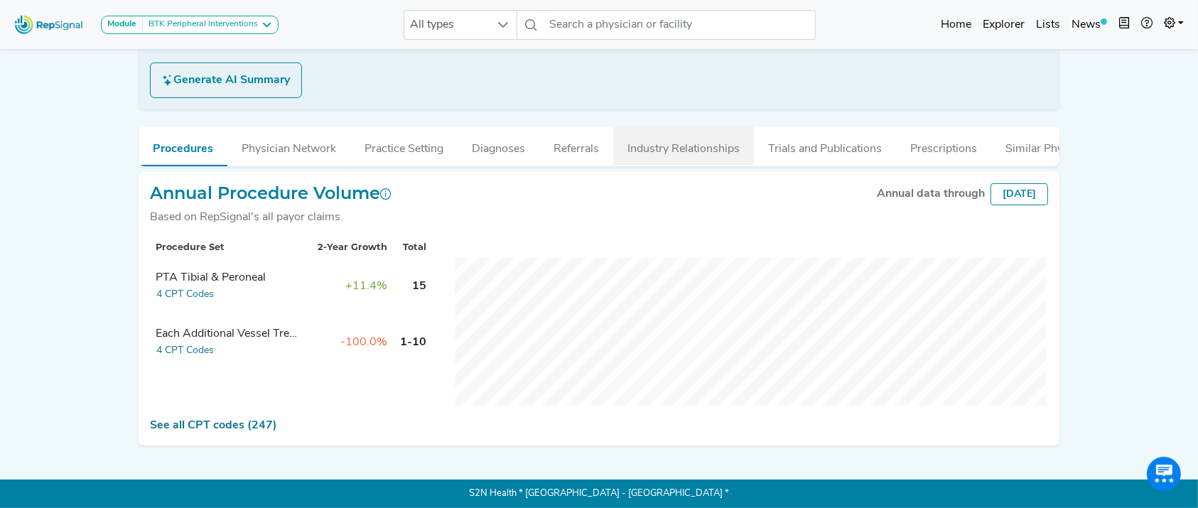
click at [657, 128] on button "Industry Relationships" at bounding box center [683, 146] width 141 height 38
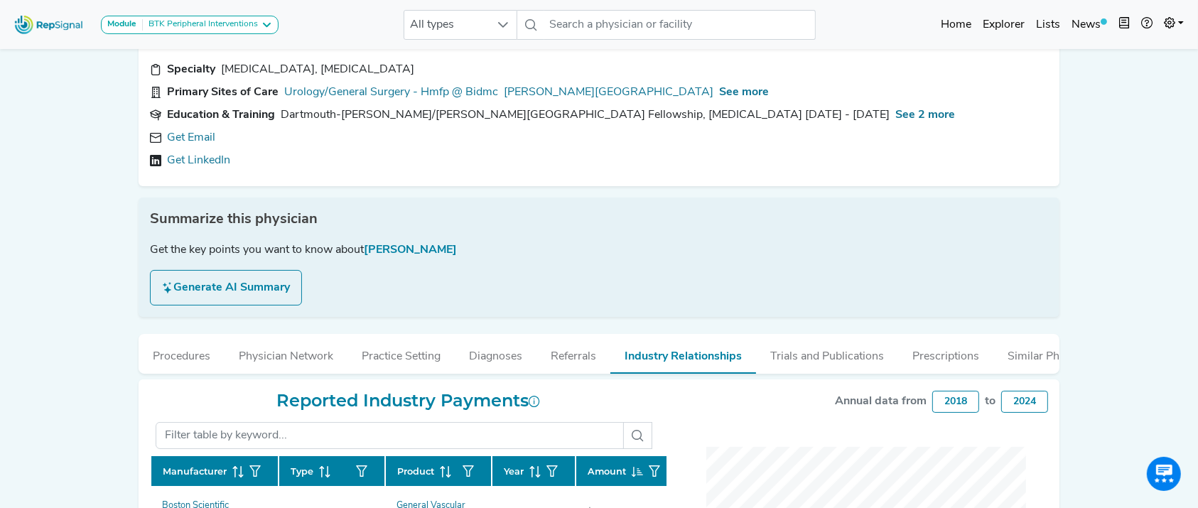
scroll to position [0, 0]
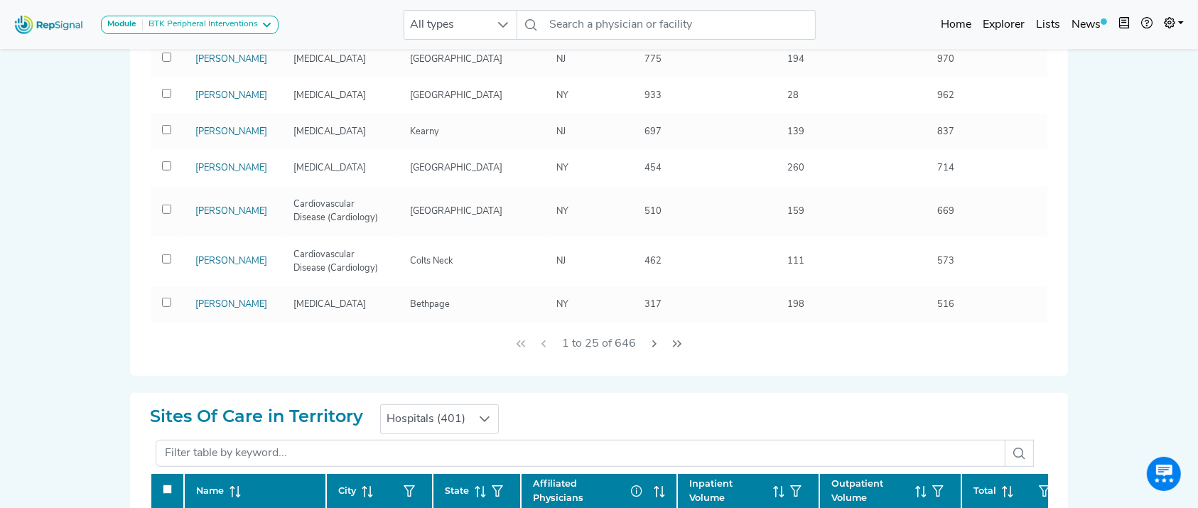
scroll to position [500, 0]
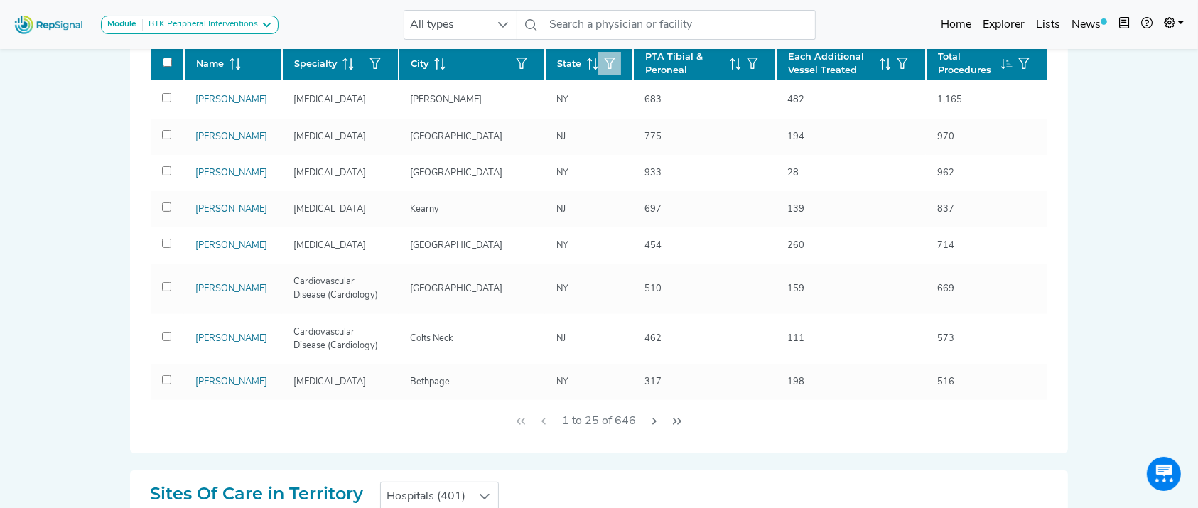
click at [604, 58] on icon "button" at bounding box center [609, 63] width 11 height 11
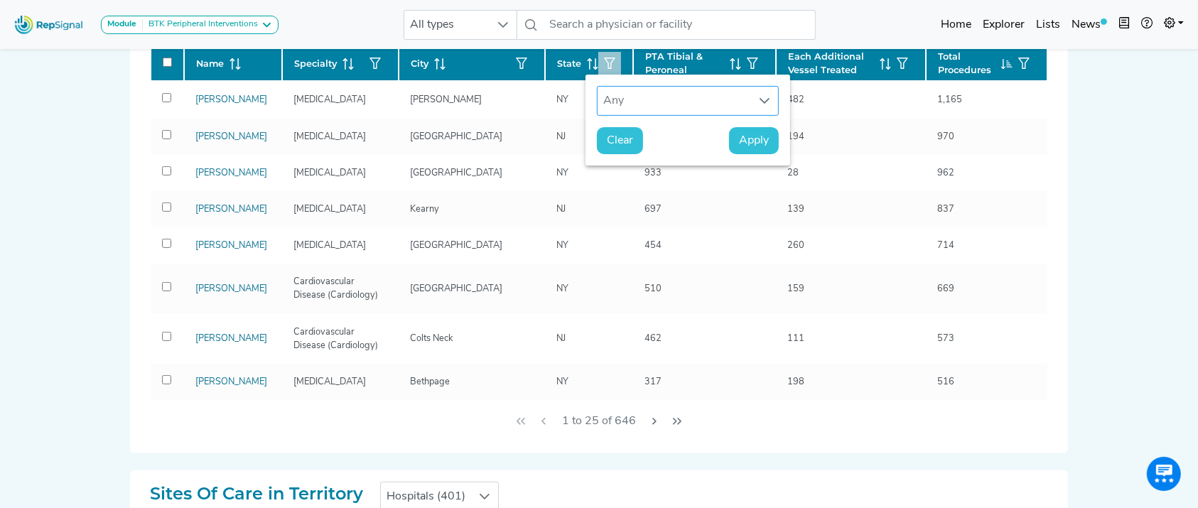
click at [603, 111] on div "Any" at bounding box center [675, 101] width 154 height 28
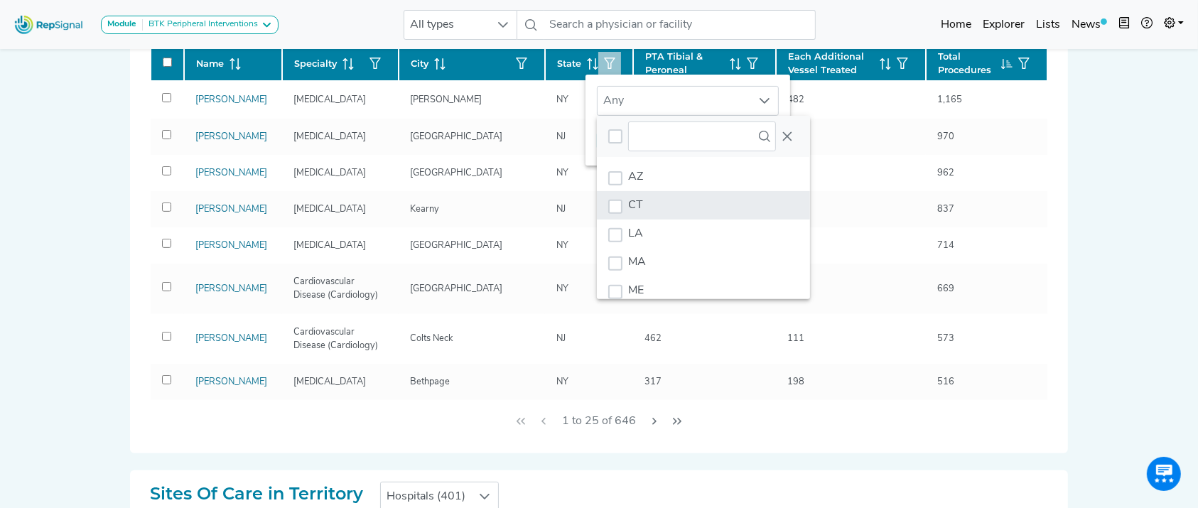
click at [662, 215] on li "CT" at bounding box center [703, 205] width 213 height 28
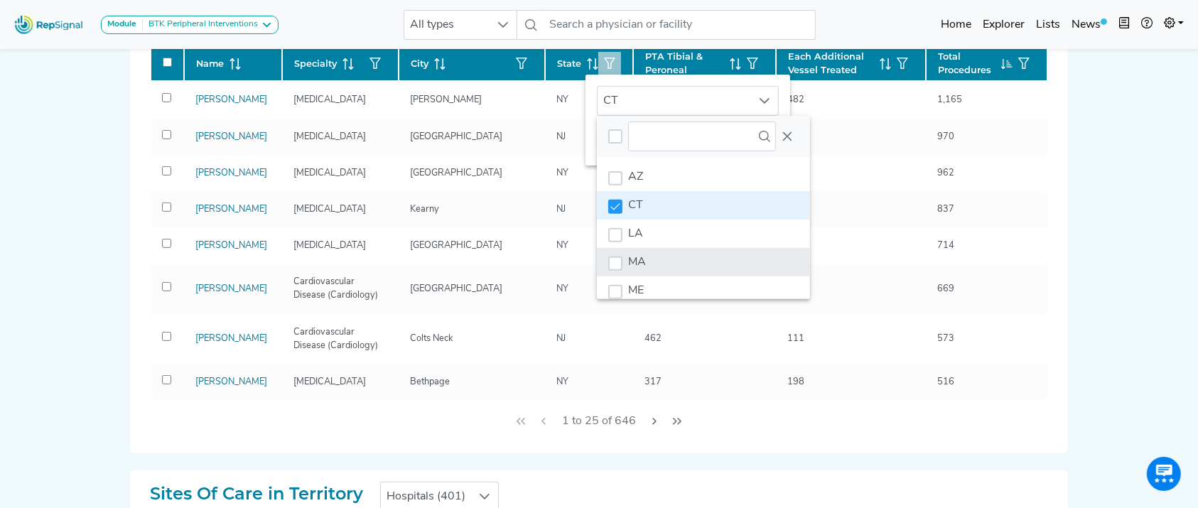
click at [663, 262] on li "MA" at bounding box center [703, 262] width 213 height 28
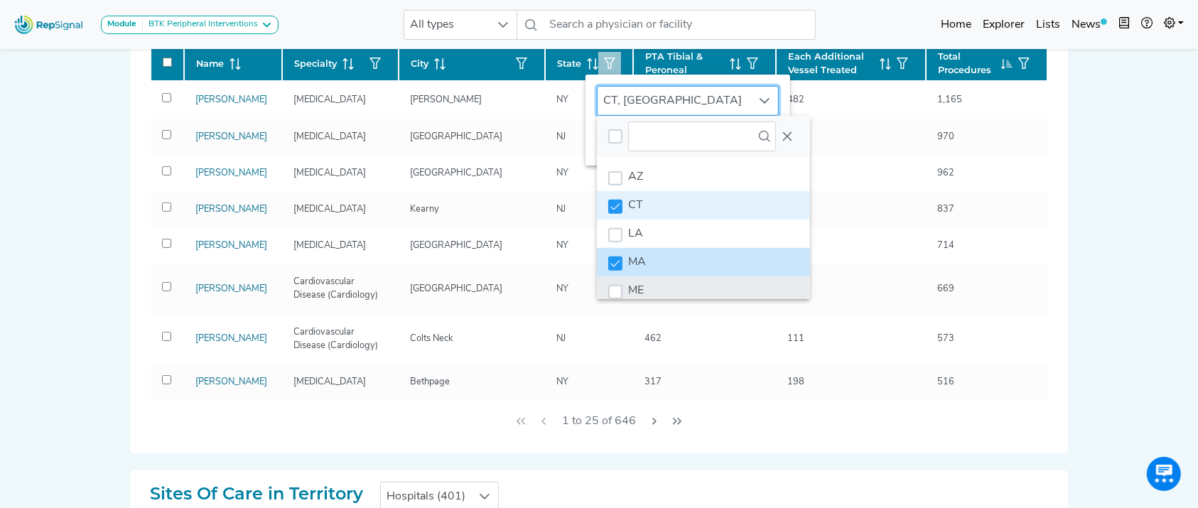
click at [679, 286] on li "ME" at bounding box center [703, 290] width 213 height 28
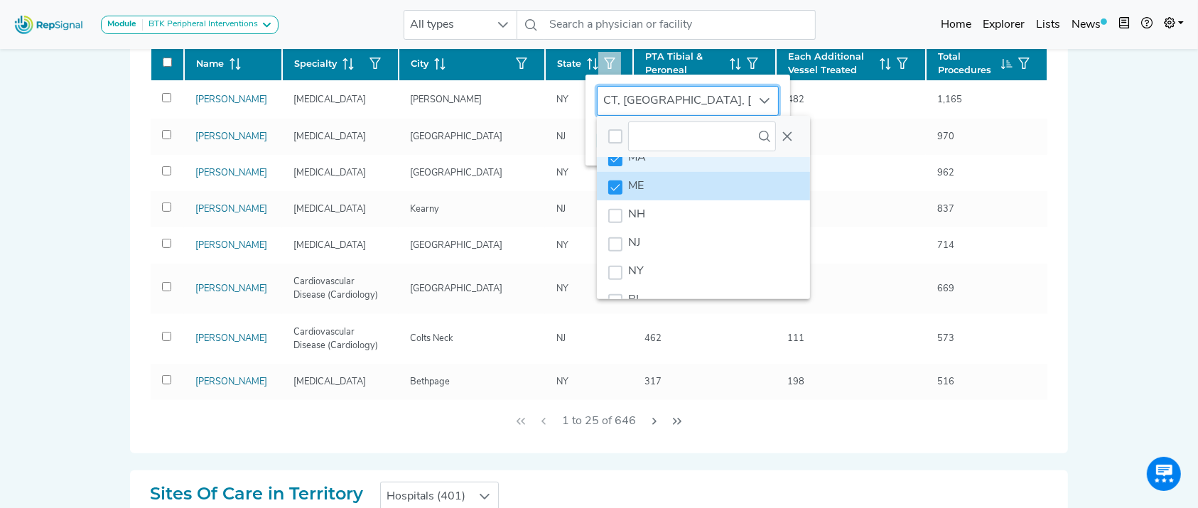
scroll to position [139, 0]
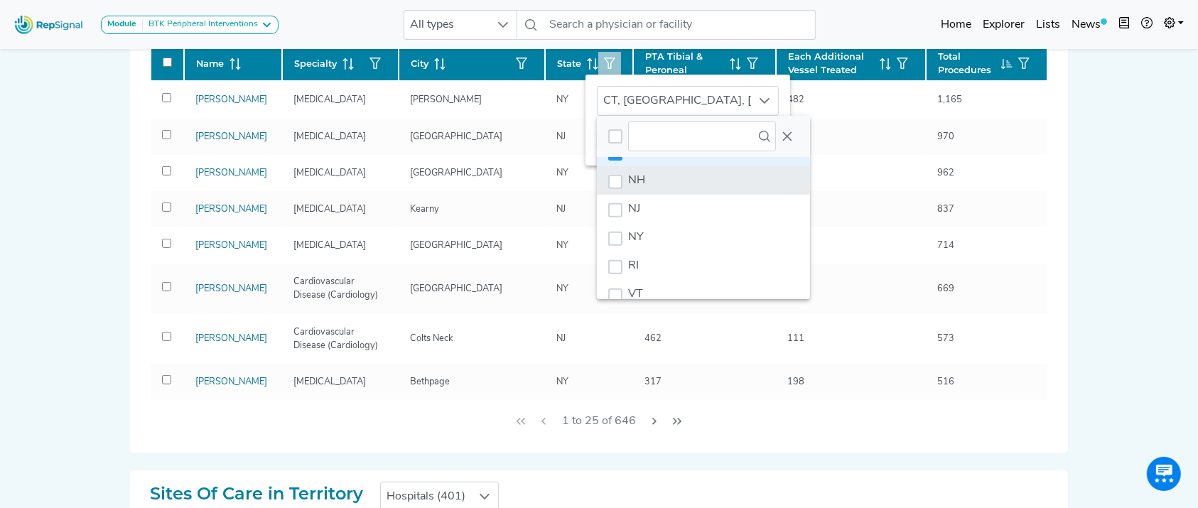
click at [703, 179] on li "NH" at bounding box center [703, 180] width 213 height 28
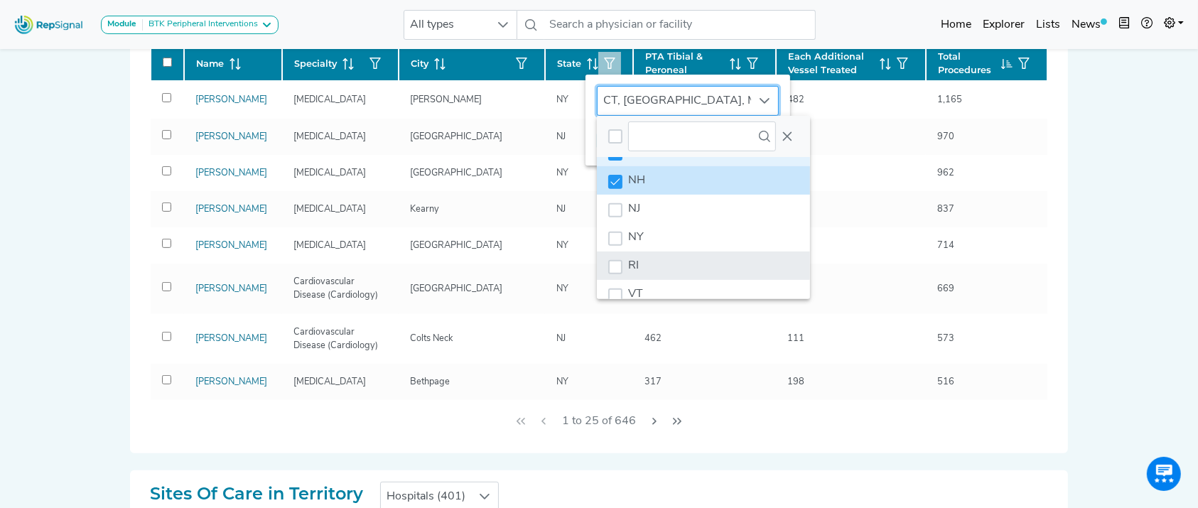
click at [697, 253] on li "RI" at bounding box center [703, 266] width 213 height 28
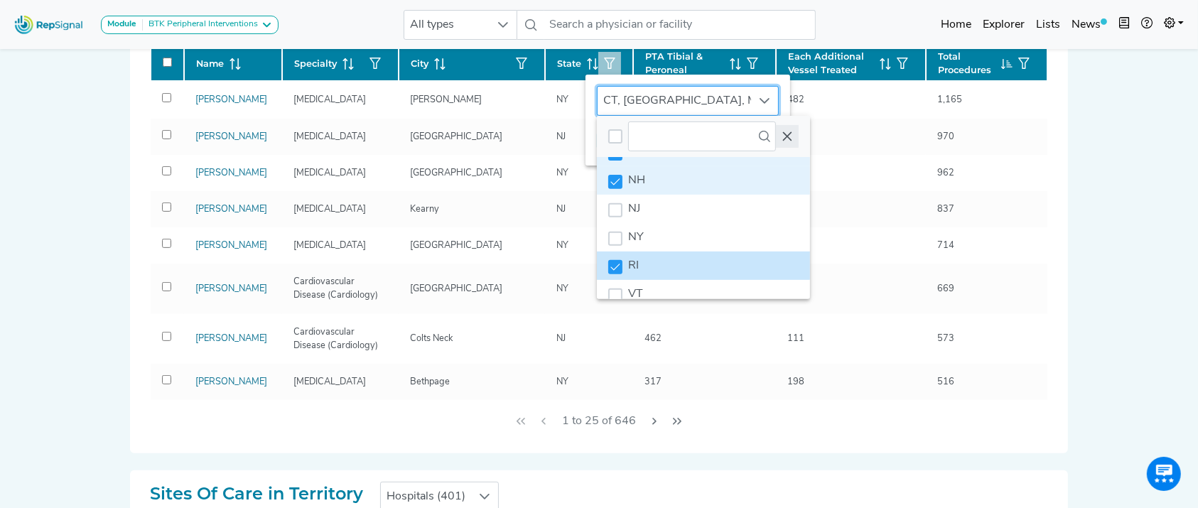
click at [783, 137] on icon "Close" at bounding box center [787, 136] width 11 height 11
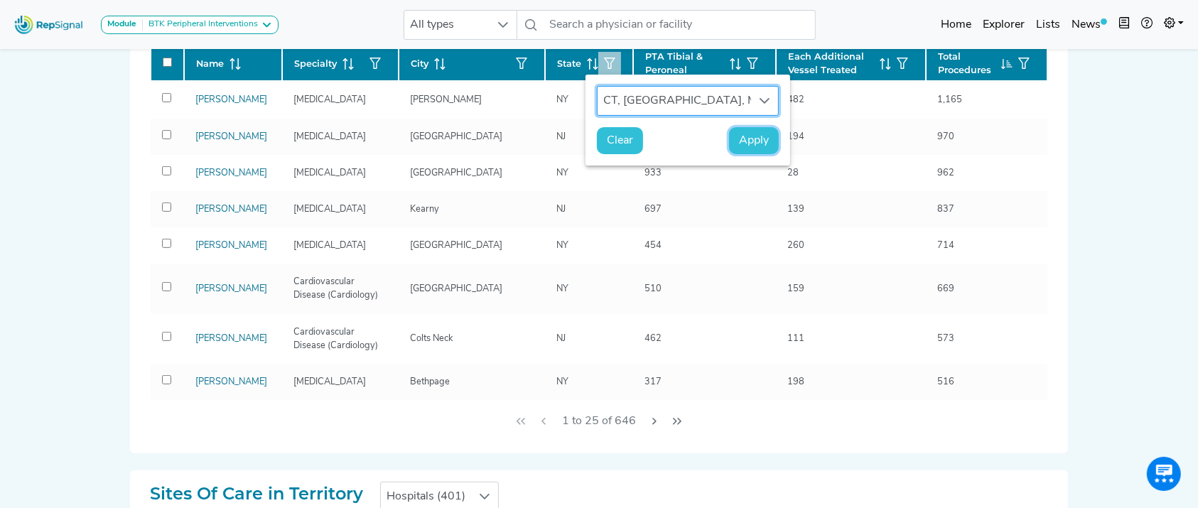
click at [761, 139] on span "Apply" at bounding box center [754, 140] width 30 height 17
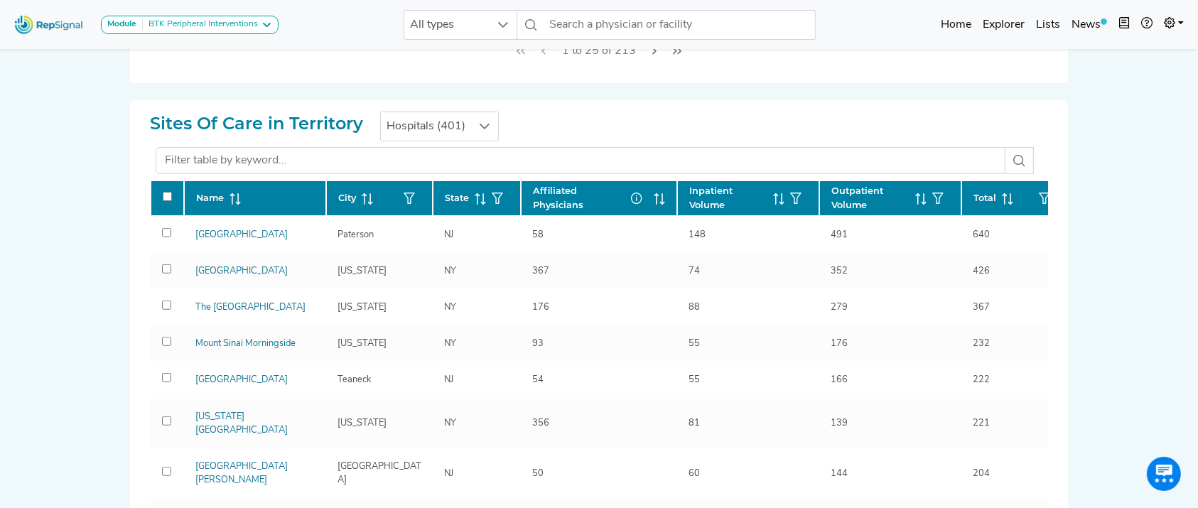
scroll to position [925, 0]
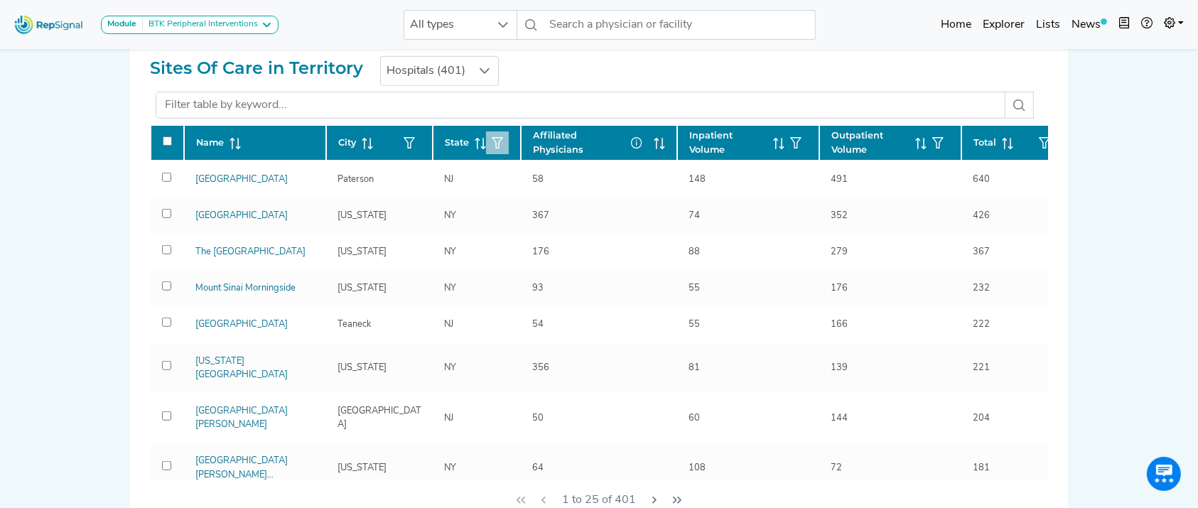
click at [502, 147] on button "button" at bounding box center [497, 142] width 23 height 23
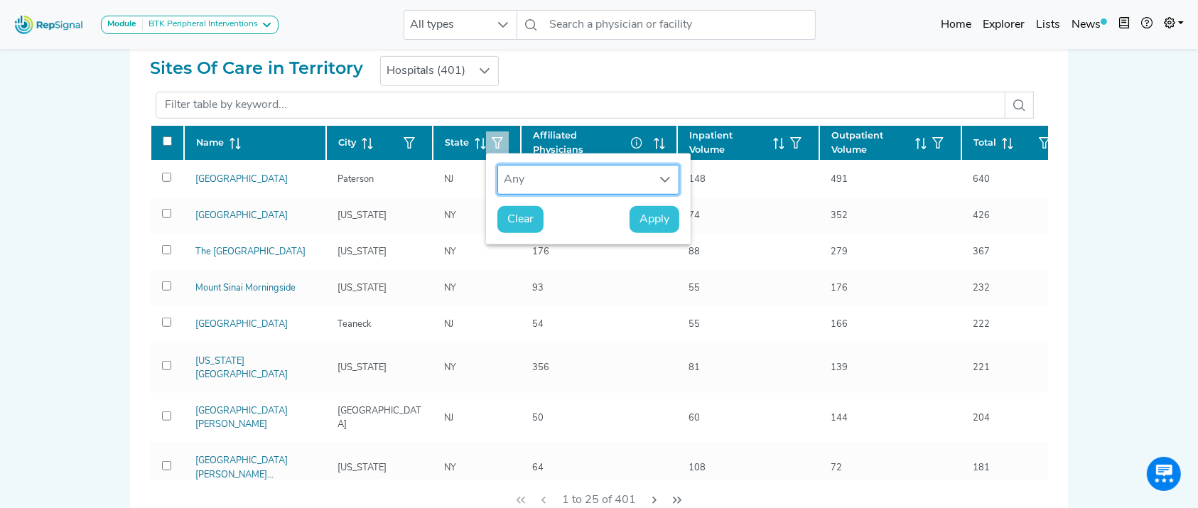
click at [533, 180] on div "Any" at bounding box center [575, 180] width 154 height 28
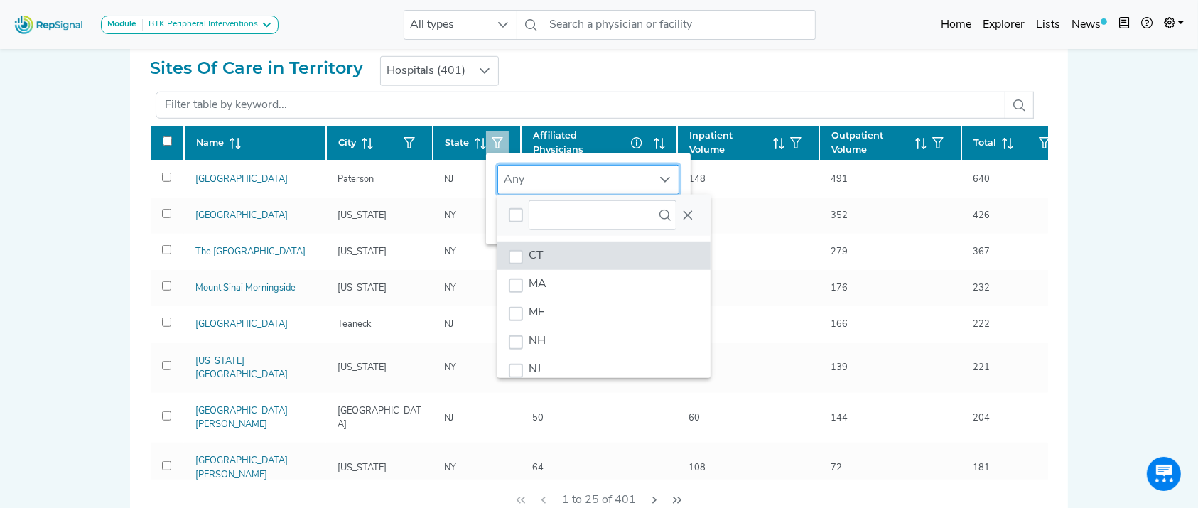
scroll to position [11, 68]
click at [568, 259] on li "CT" at bounding box center [604, 256] width 213 height 28
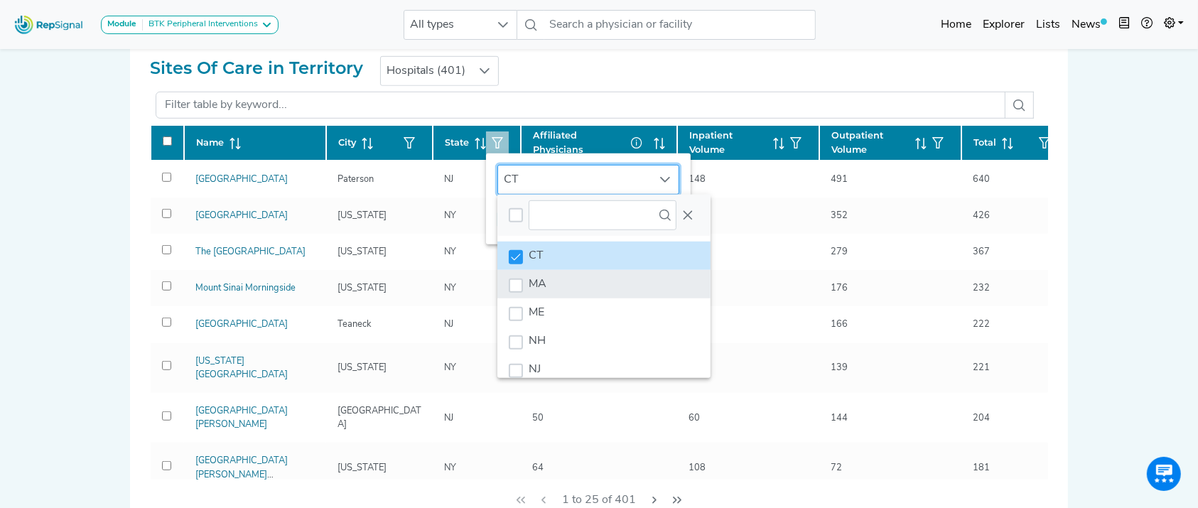
click at [564, 288] on li "MA" at bounding box center [604, 284] width 213 height 28
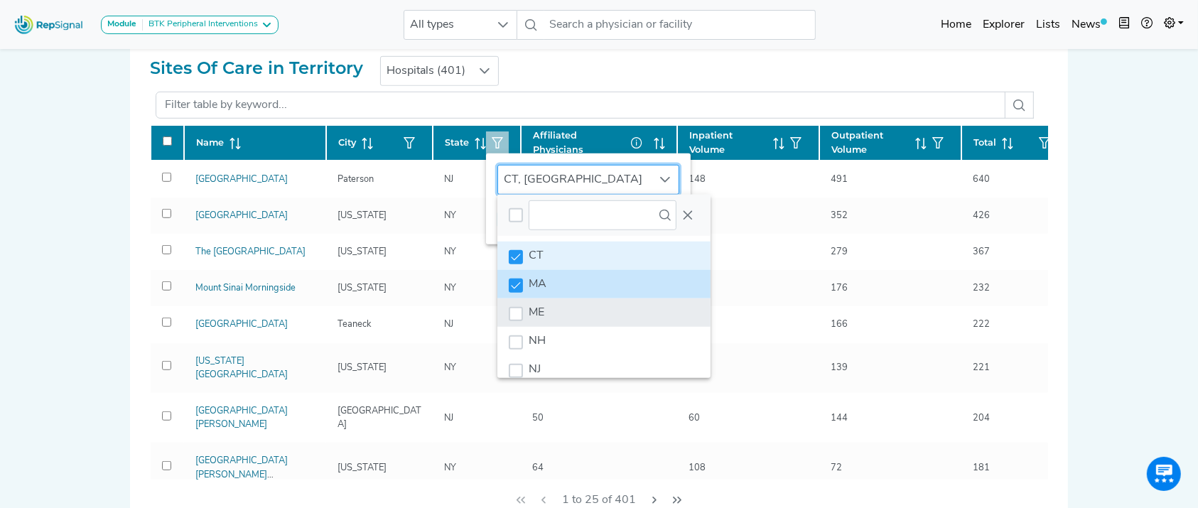
click at [566, 299] on li "ME" at bounding box center [604, 313] width 213 height 28
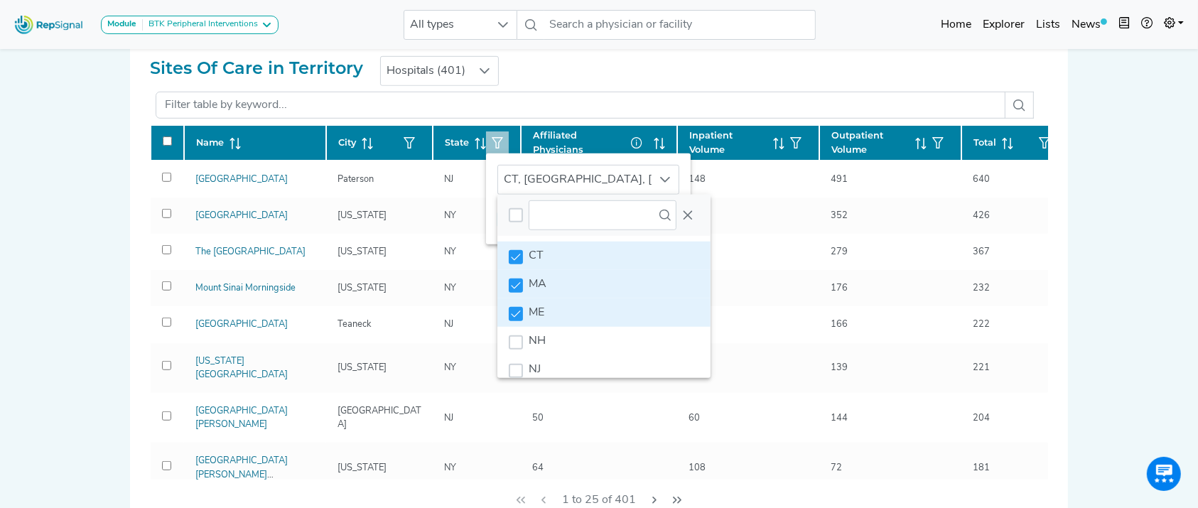
click at [569, 316] on li "ME" at bounding box center [604, 313] width 213 height 28
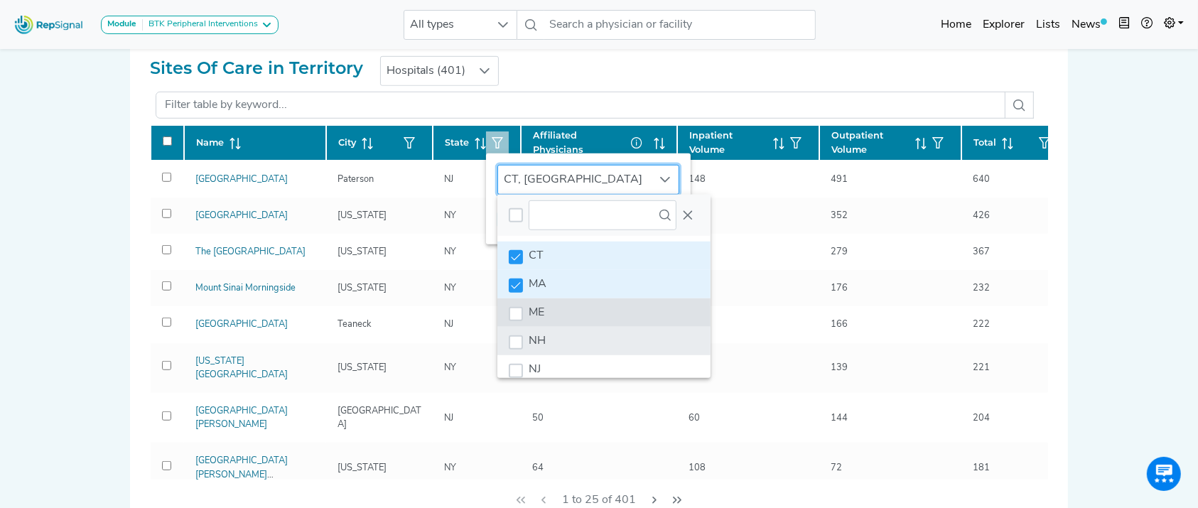
click at [575, 332] on li "NH" at bounding box center [604, 341] width 213 height 28
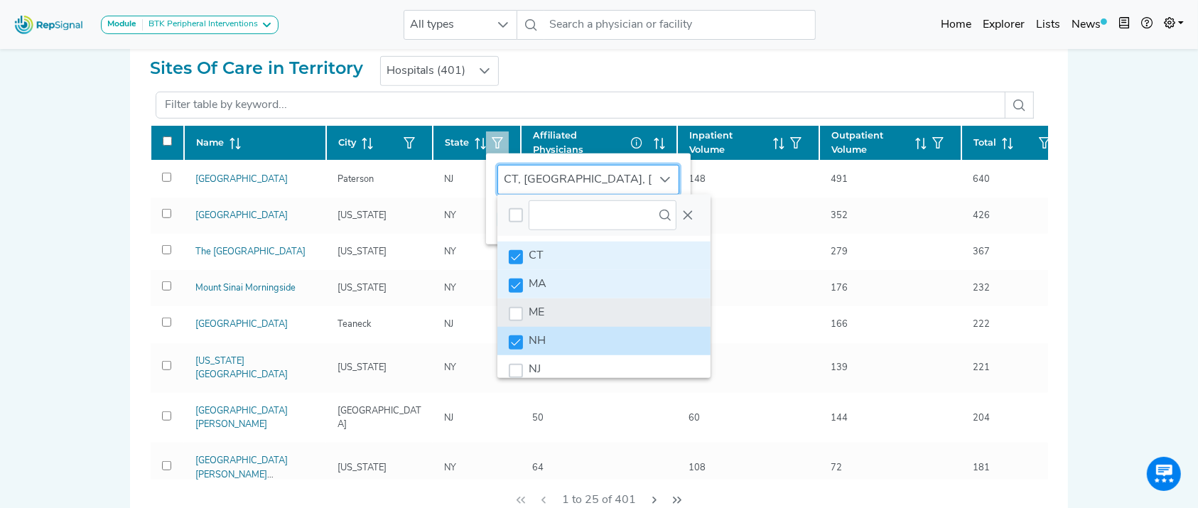
click at [572, 307] on li "ME" at bounding box center [604, 313] width 213 height 28
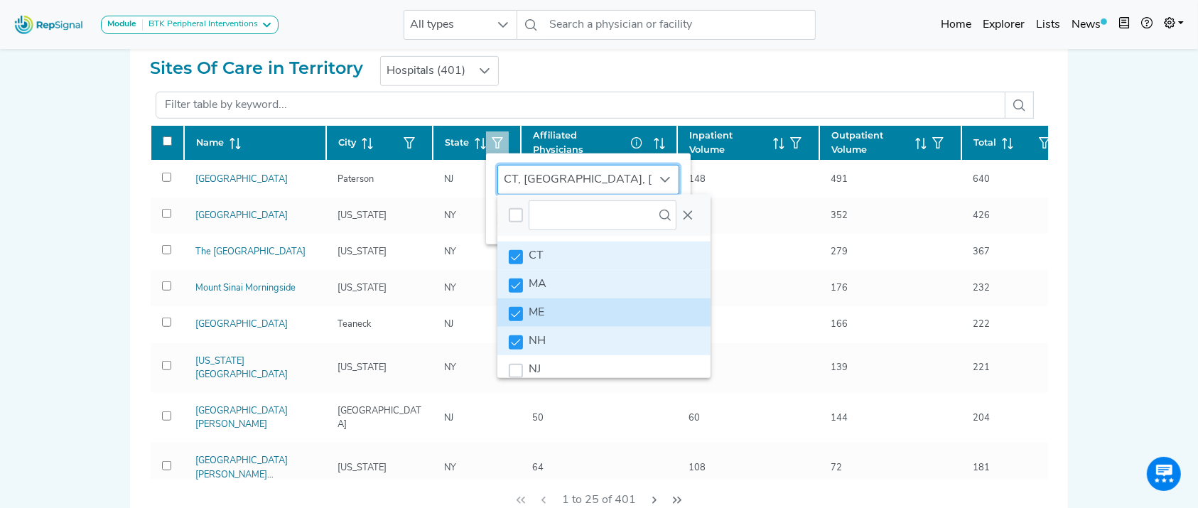
scroll to position [108, 0]
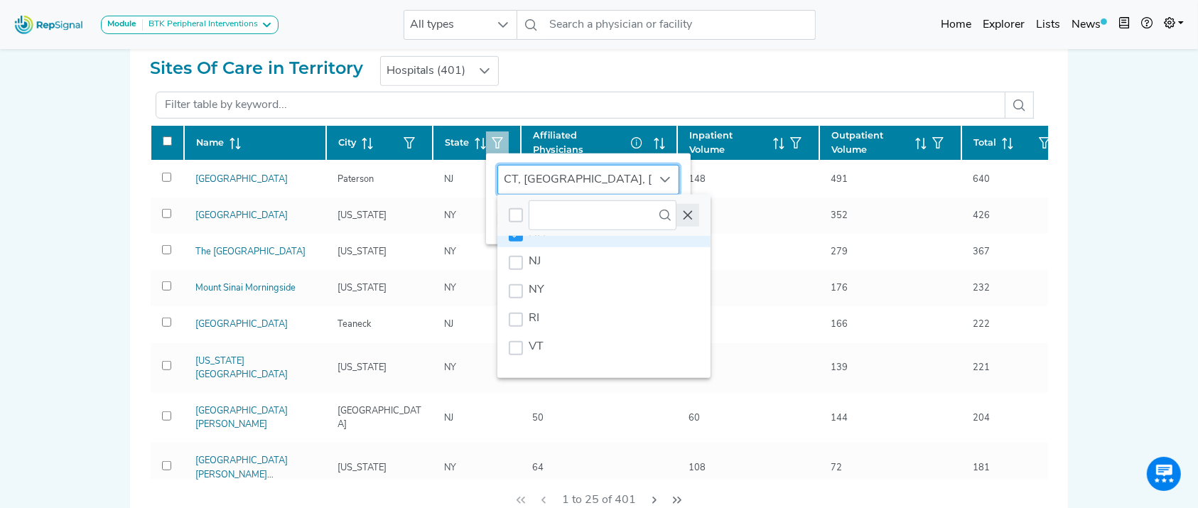
click at [595, 312] on li "RI" at bounding box center [604, 318] width 213 height 28
click at [526, 323] on li "RI" at bounding box center [604, 318] width 213 height 28
click at [506, 321] on li "RI" at bounding box center [604, 318] width 213 height 28
click at [688, 215] on icon "Close" at bounding box center [688, 214] width 9 height 9
click at [687, 213] on icon "Close" at bounding box center [687, 215] width 11 height 11
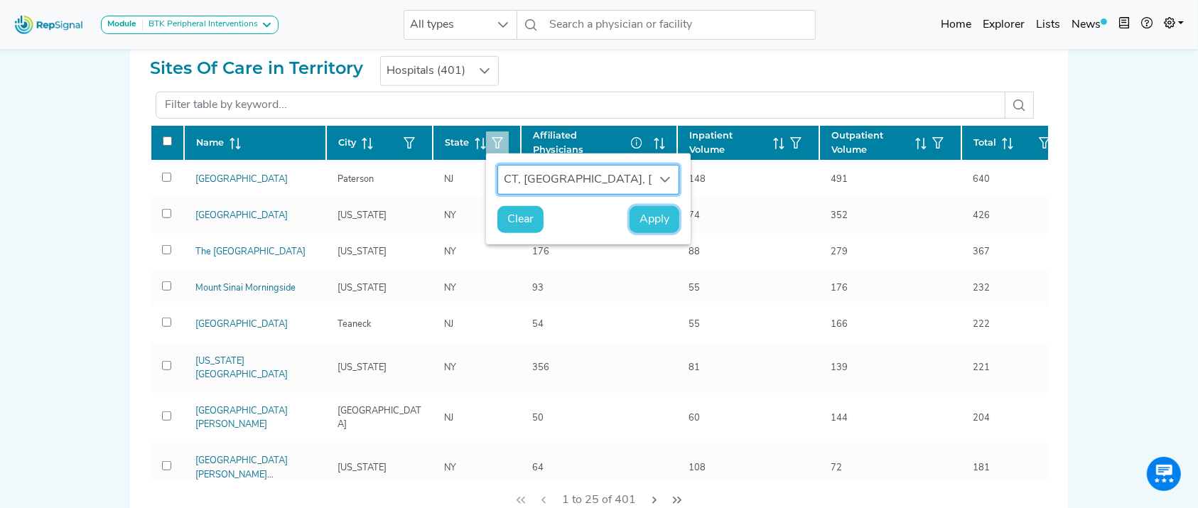
click at [641, 220] on span "Apply" at bounding box center [655, 219] width 30 height 17
click at [653, 222] on span "Apply" at bounding box center [655, 219] width 30 height 17
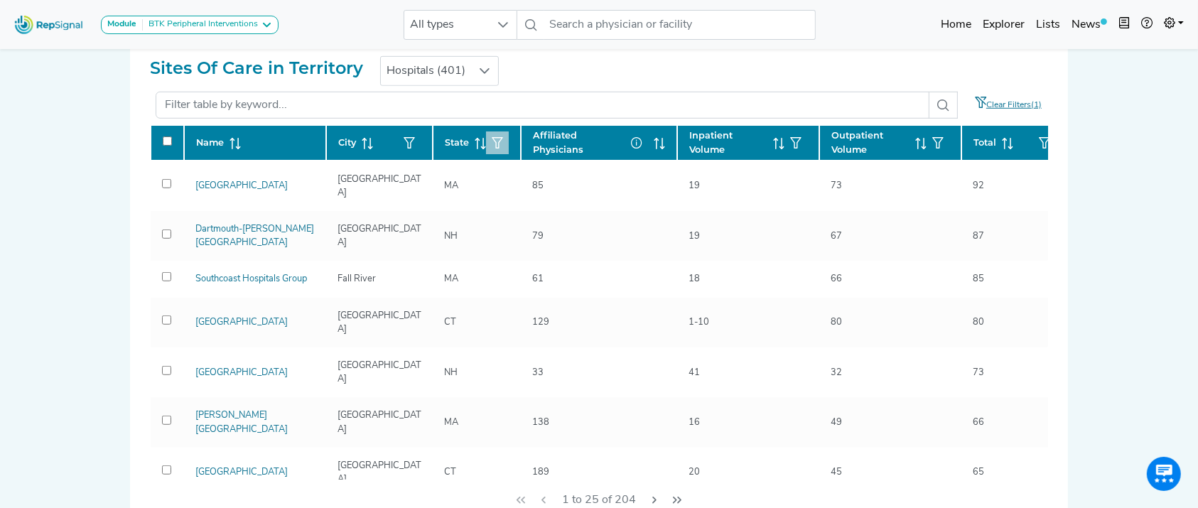
drag, startPoint x: 1183, startPoint y: 212, endPoint x: 1183, endPoint y: 199, distance: 12.8
click at [1183, 199] on div "Module BTK Peripheral Interventions ATK Peripheral Interventions BTK Peripheral…" at bounding box center [599, 308] width 1198 height 2467
drag, startPoint x: 1196, startPoint y: 213, endPoint x: 1187, endPoint y: 217, distance: 9.2
click at [1187, 217] on div "Module BTK Peripheral Interventions ATK Peripheral Interventions BTK Peripheral…" at bounding box center [599, 308] width 1198 height 2467
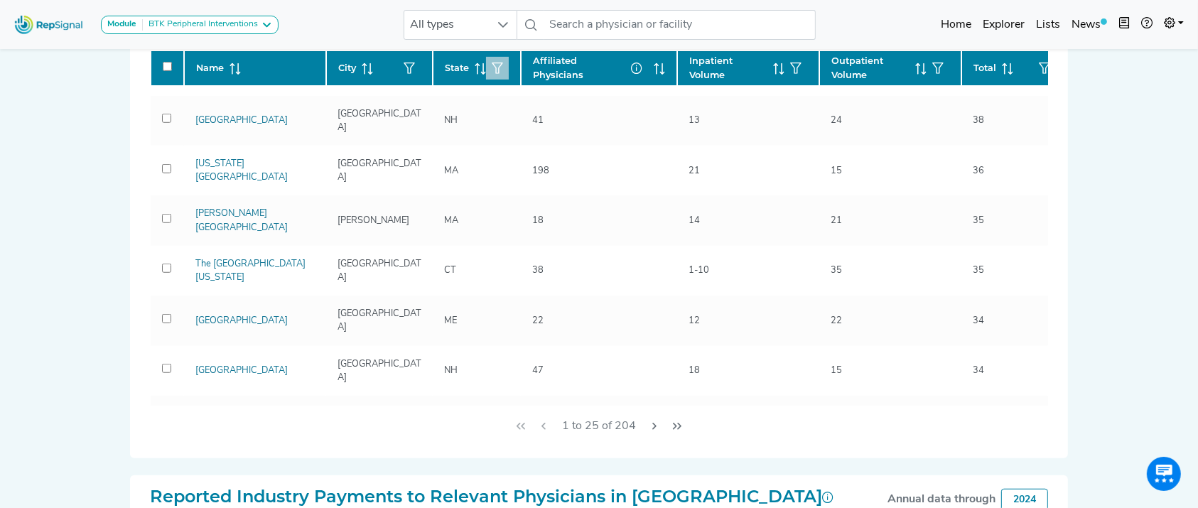
scroll to position [748, 0]
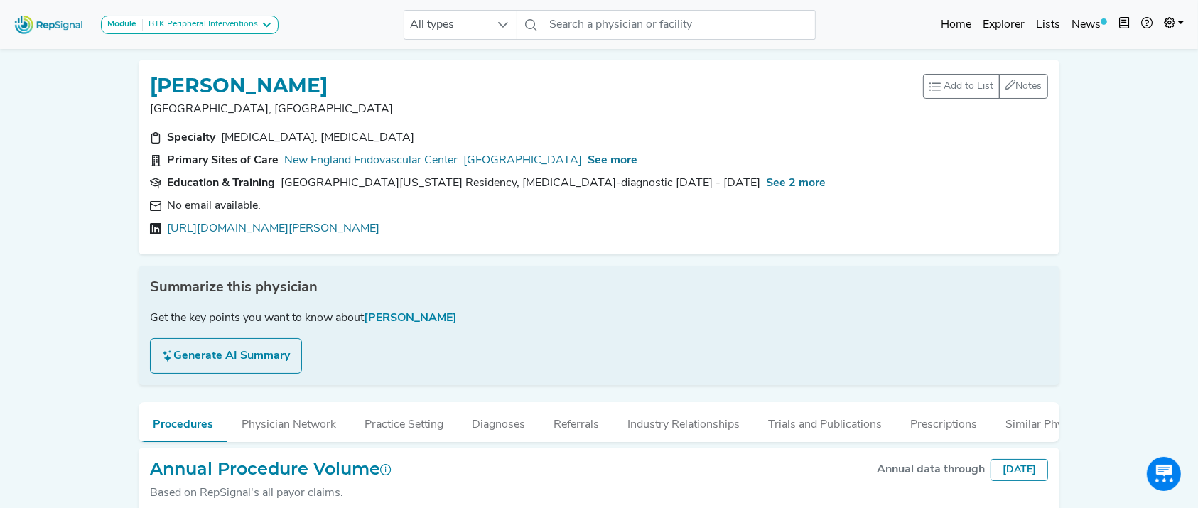
scroll to position [148, 0]
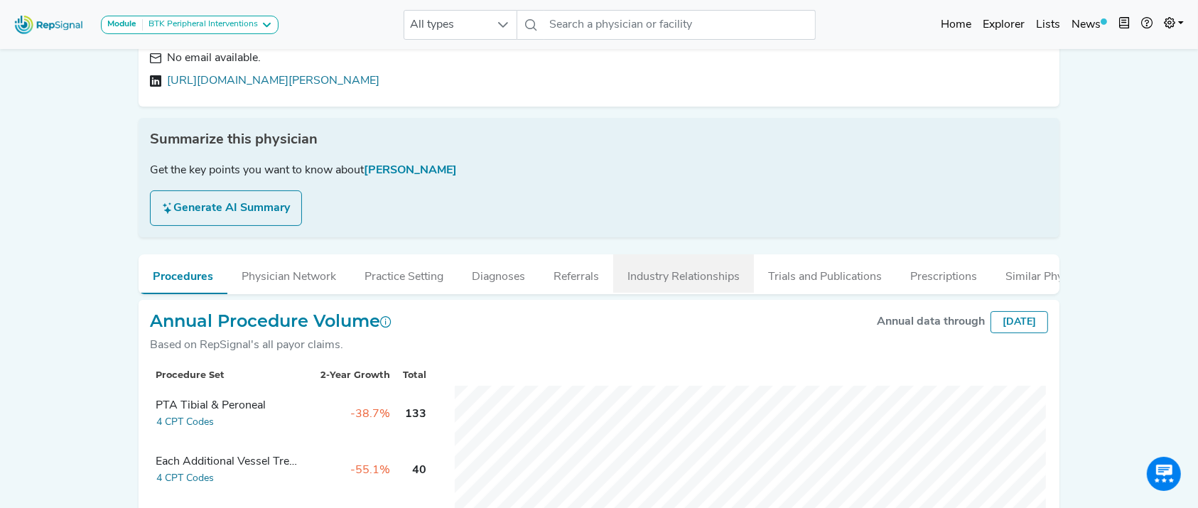
click at [699, 269] on button "Industry Relationships" at bounding box center [683, 273] width 141 height 38
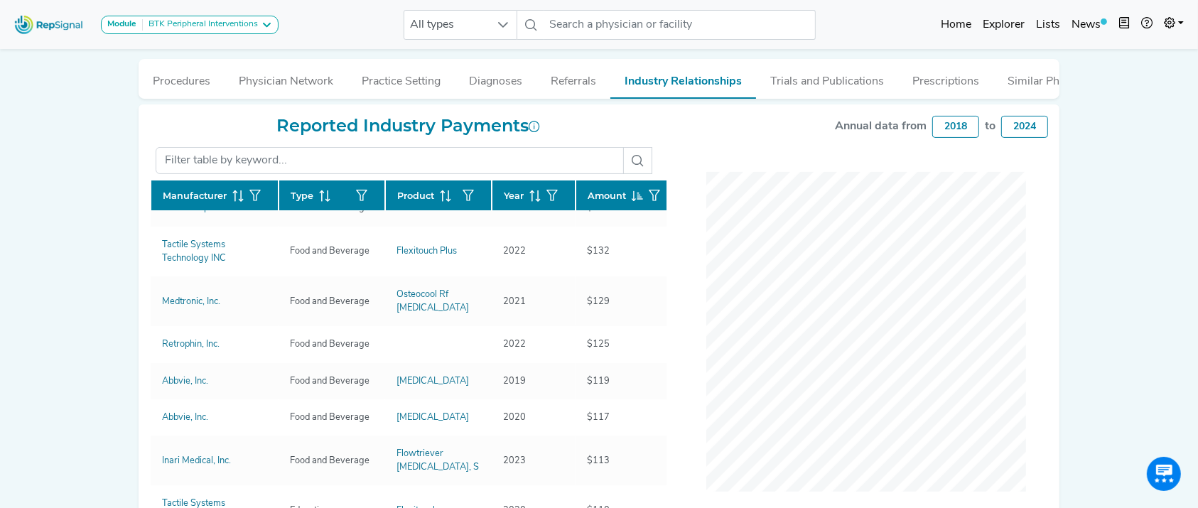
scroll to position [413, 0]
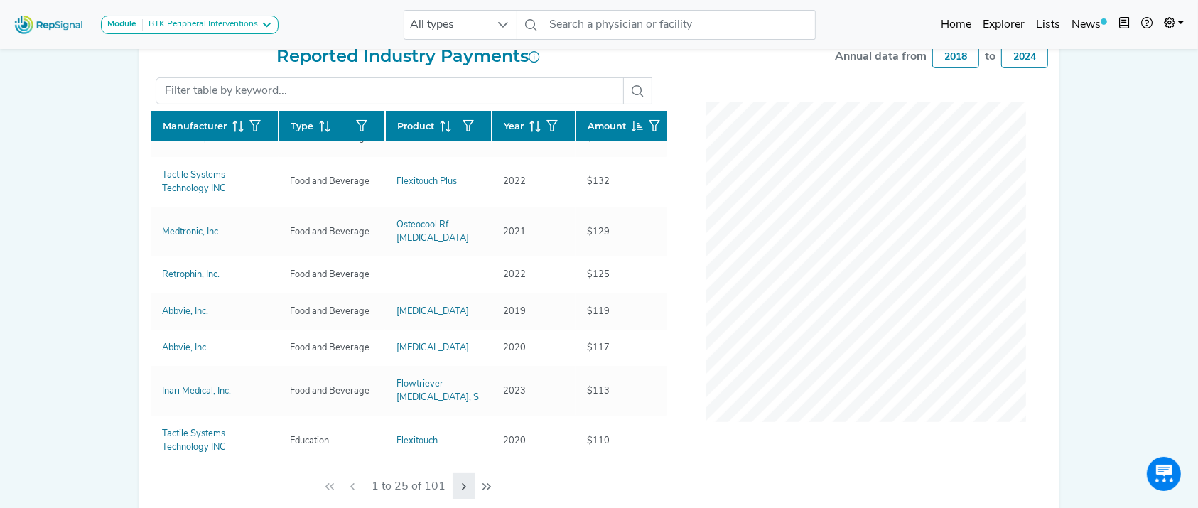
click at [464, 493] on icon "Next Page" at bounding box center [463, 486] width 11 height 11
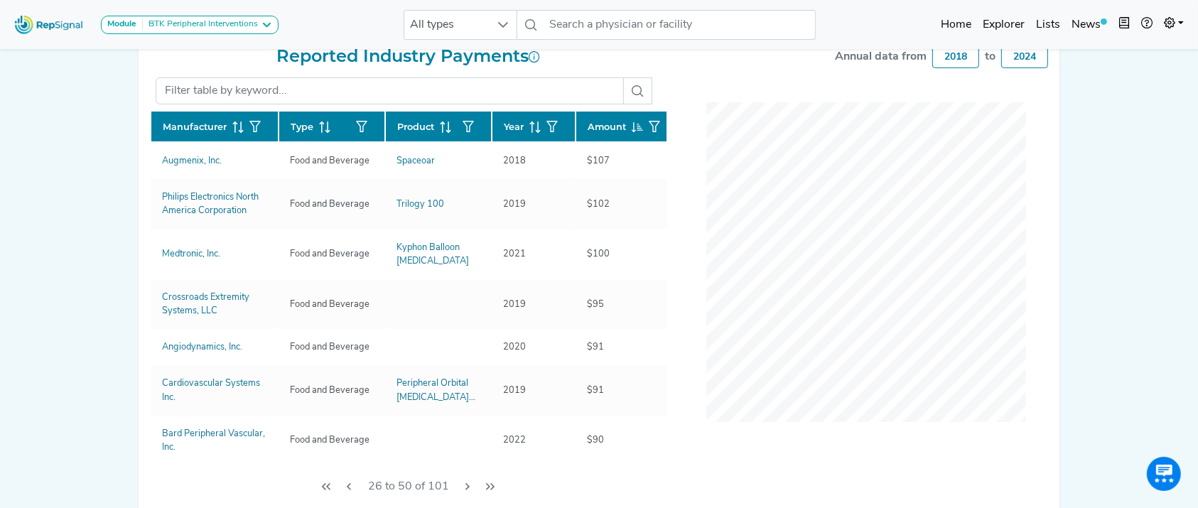
scroll to position [0, 0]
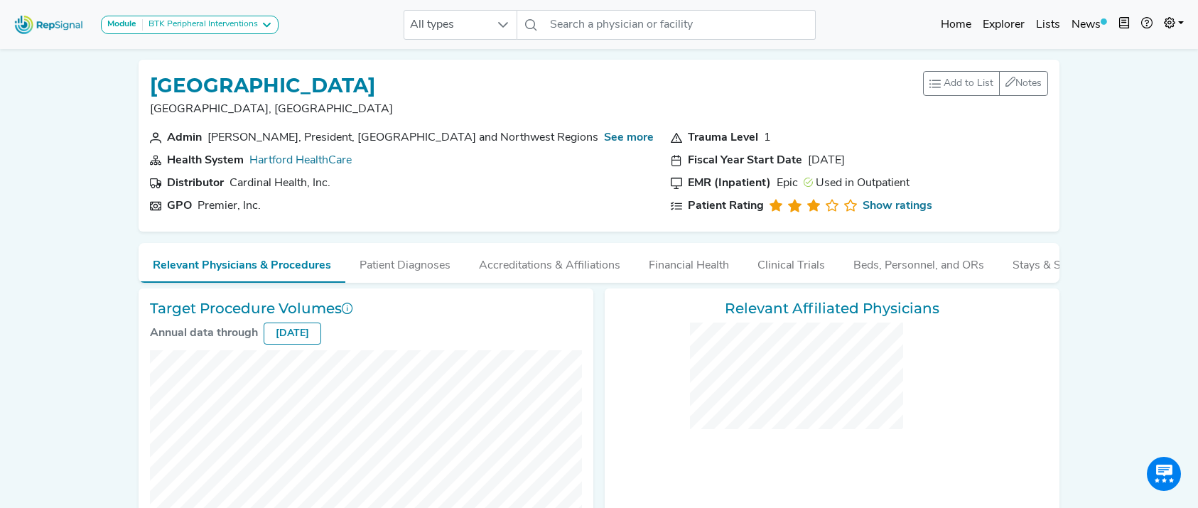
checkbox input "false"
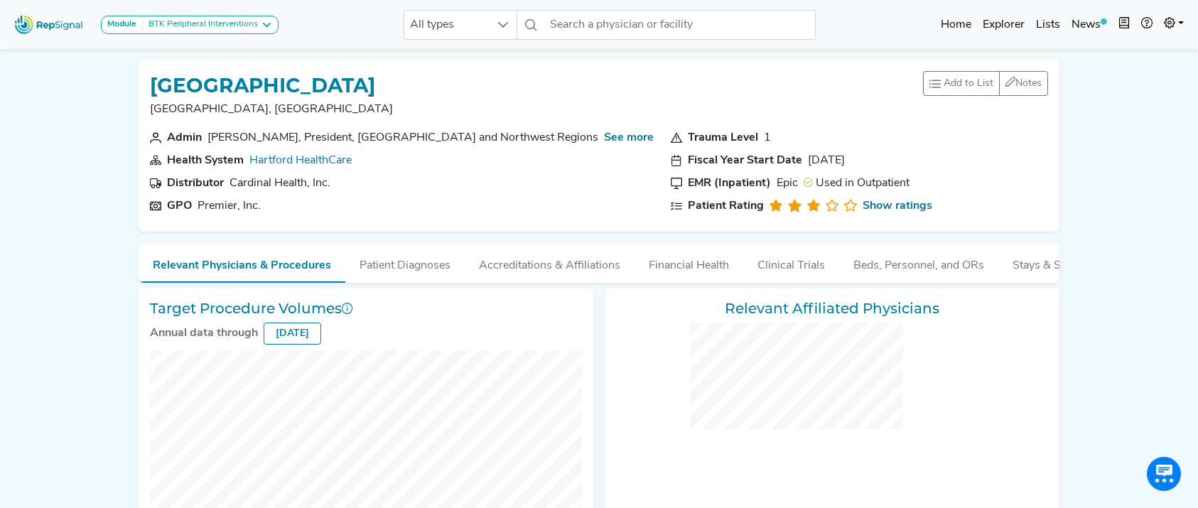
checkbox input "false"
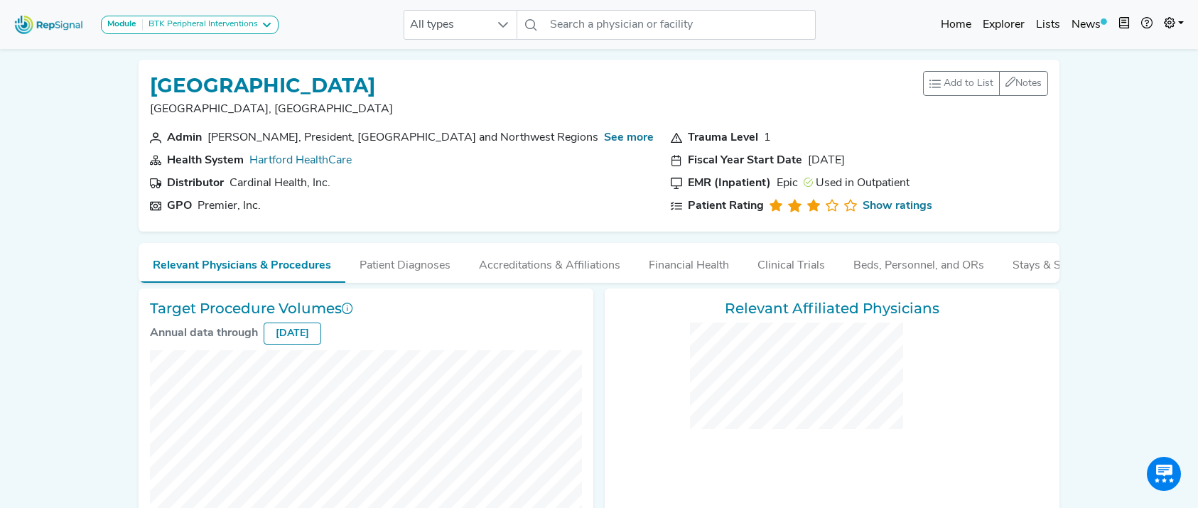
checkbox input "false"
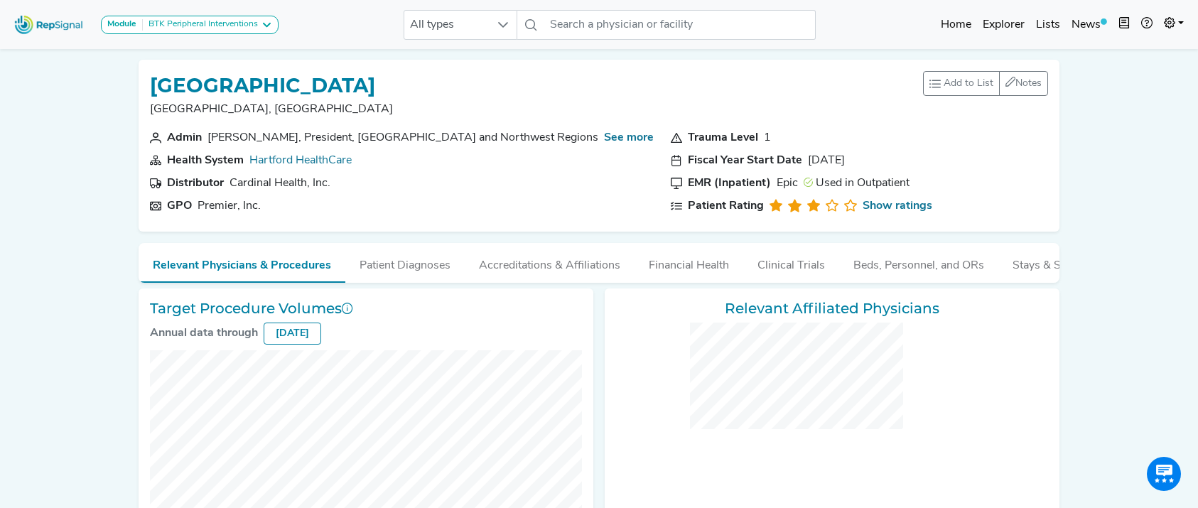
checkbox input "false"
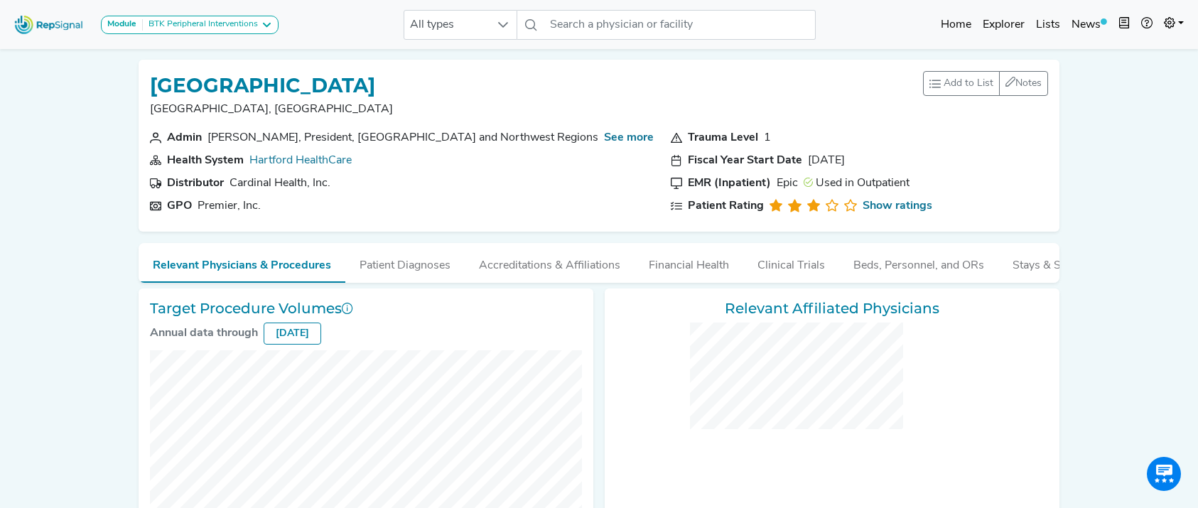
checkbox input "false"
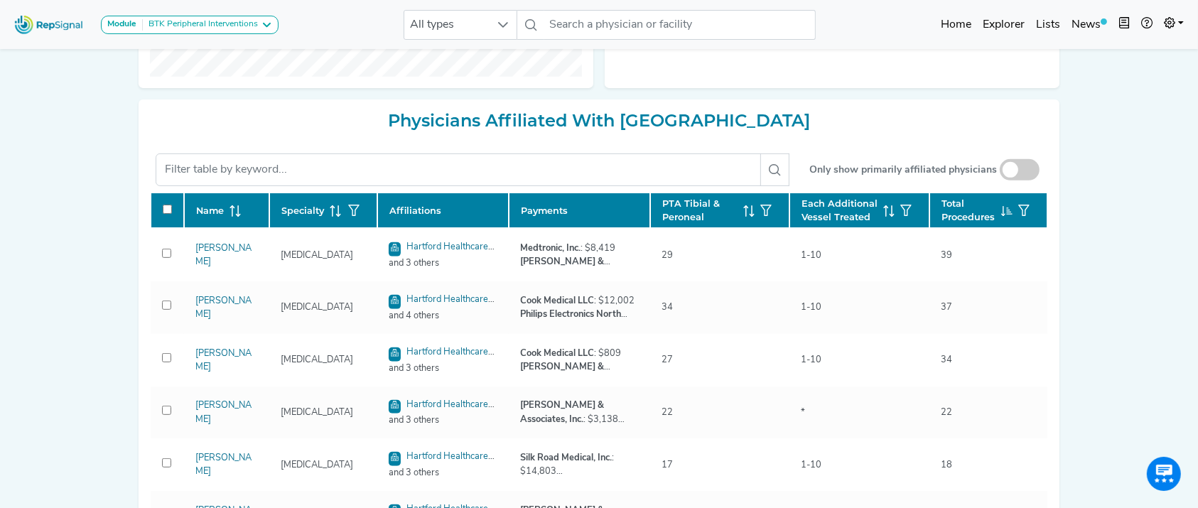
scroll to position [4, 0]
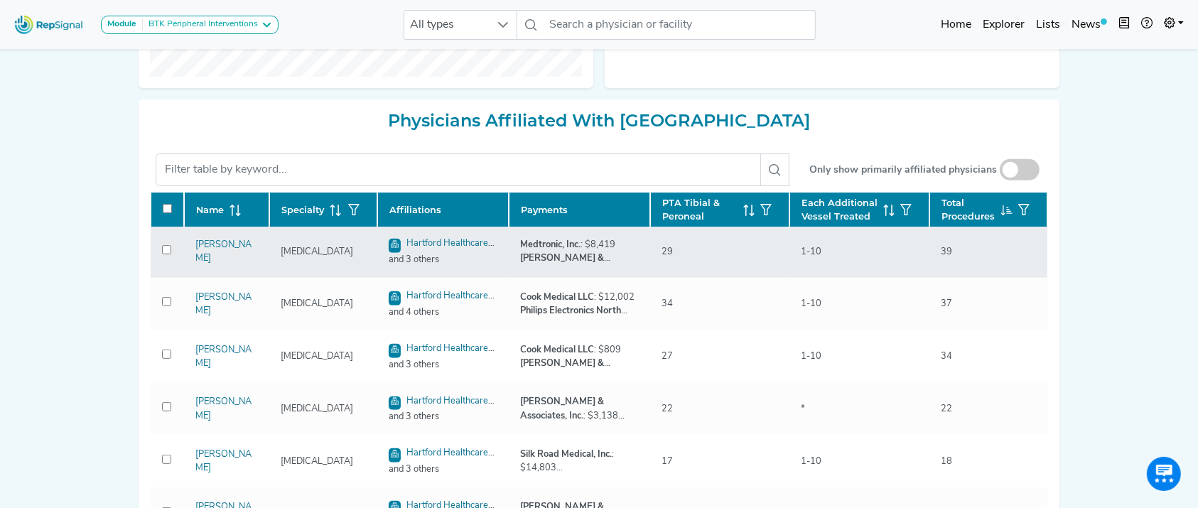
click at [942, 259] on div "39" at bounding box center [947, 252] width 28 height 14
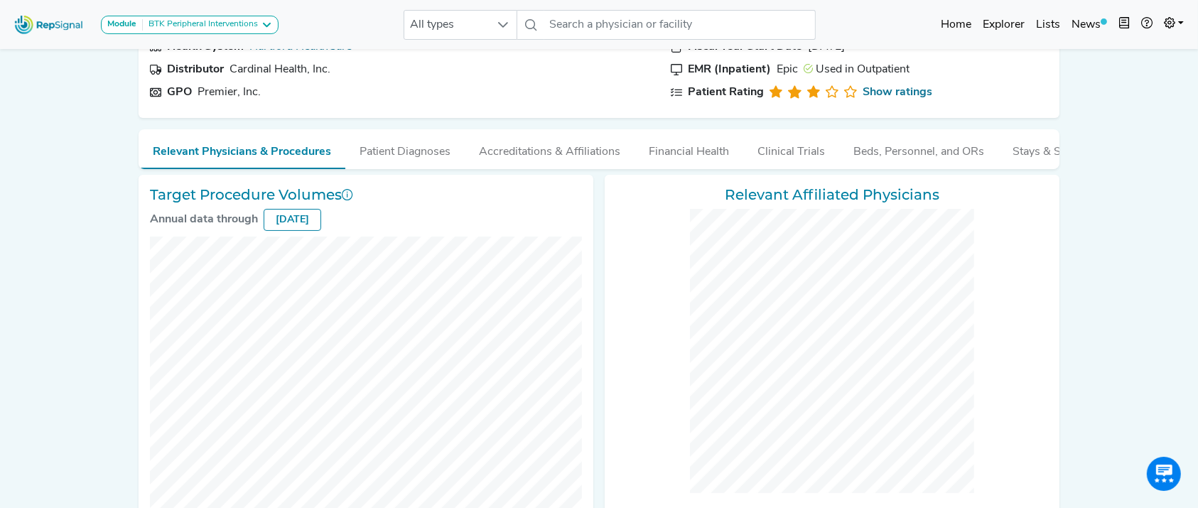
scroll to position [184, 0]
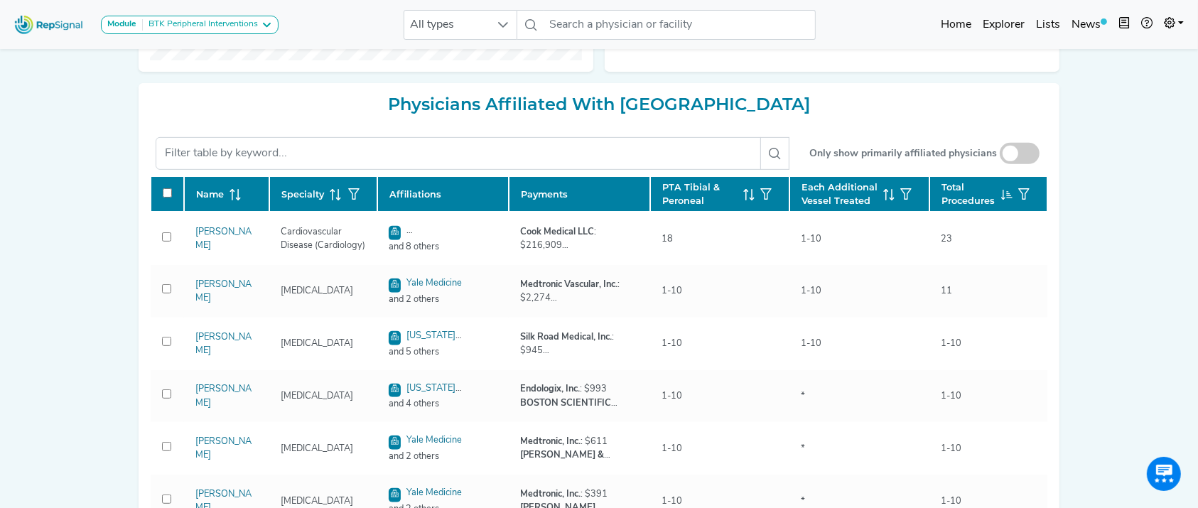
scroll to position [576, 0]
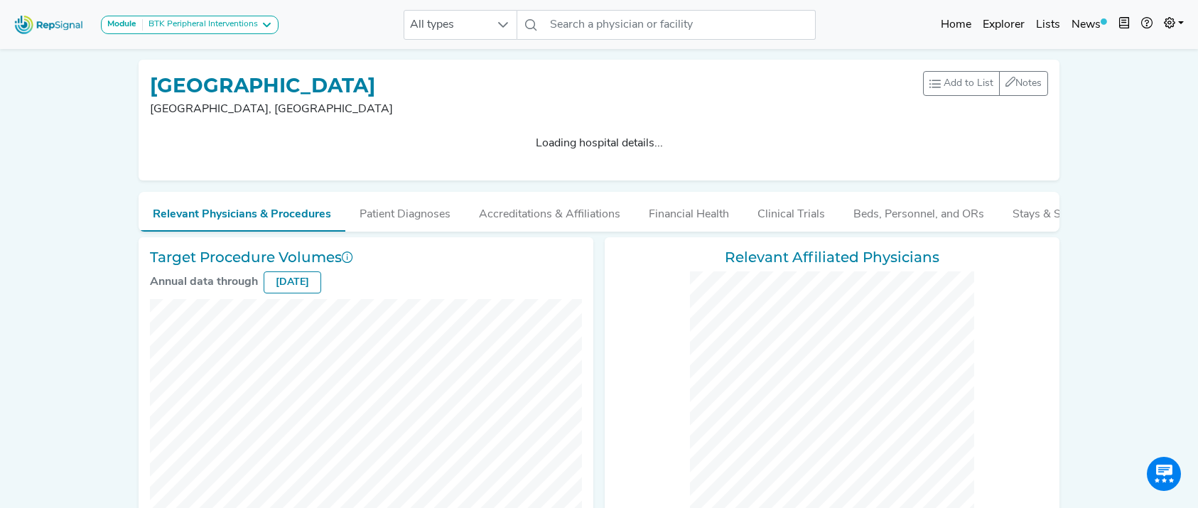
checkbox input "false"
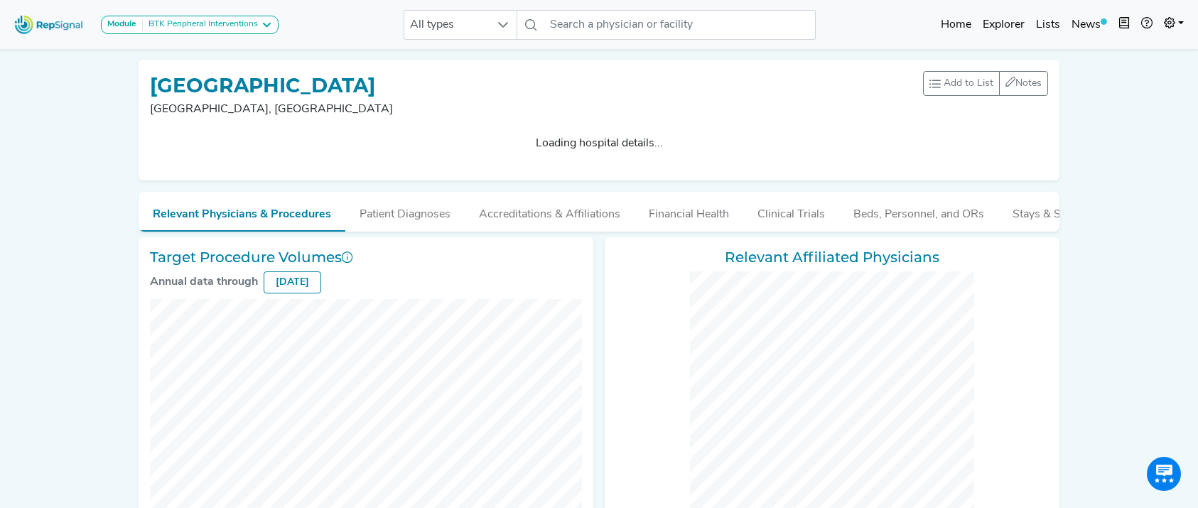
checkbox input "false"
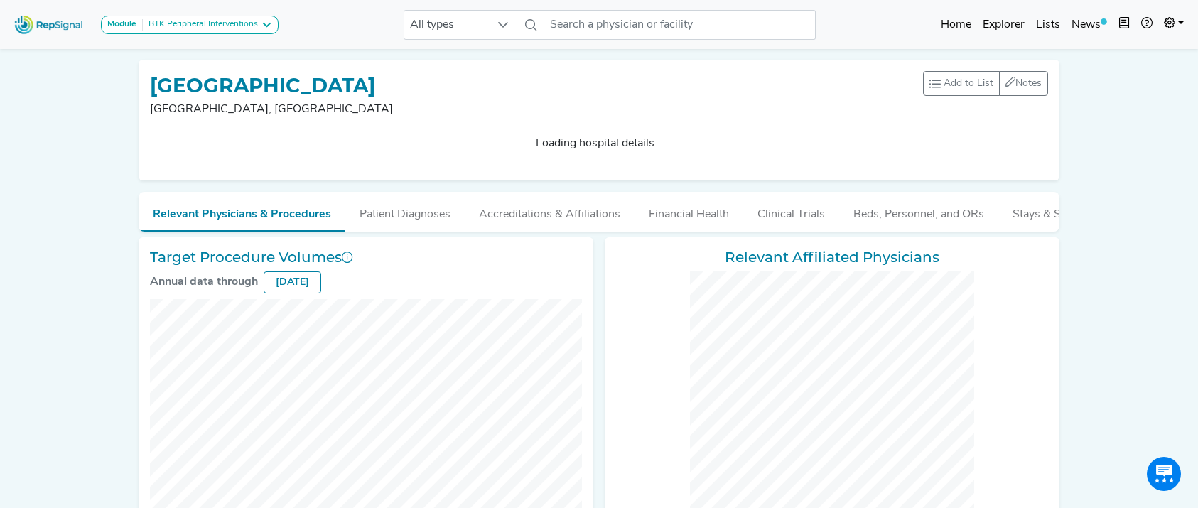
checkbox input "false"
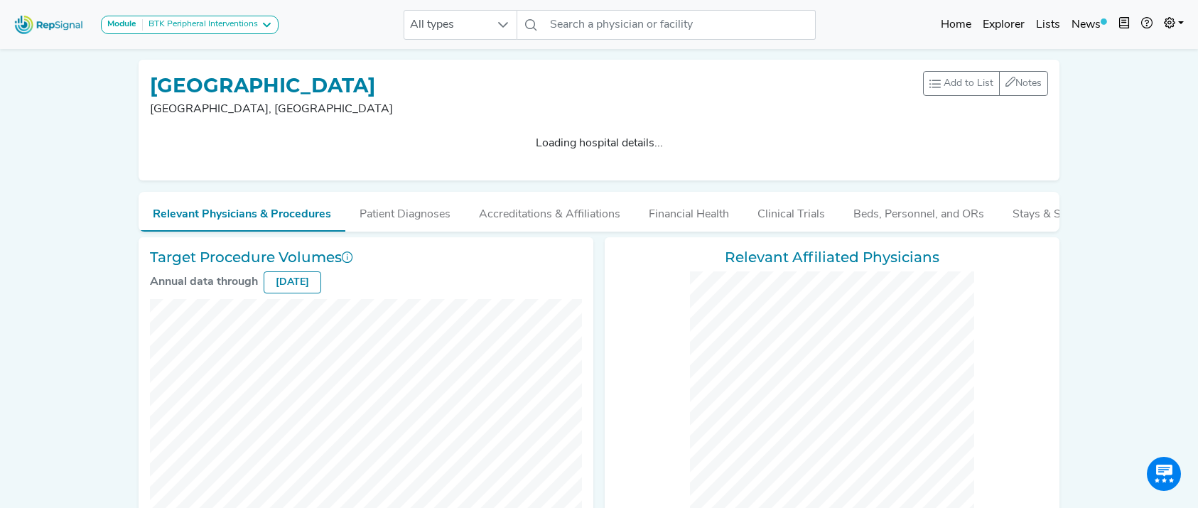
checkbox input "false"
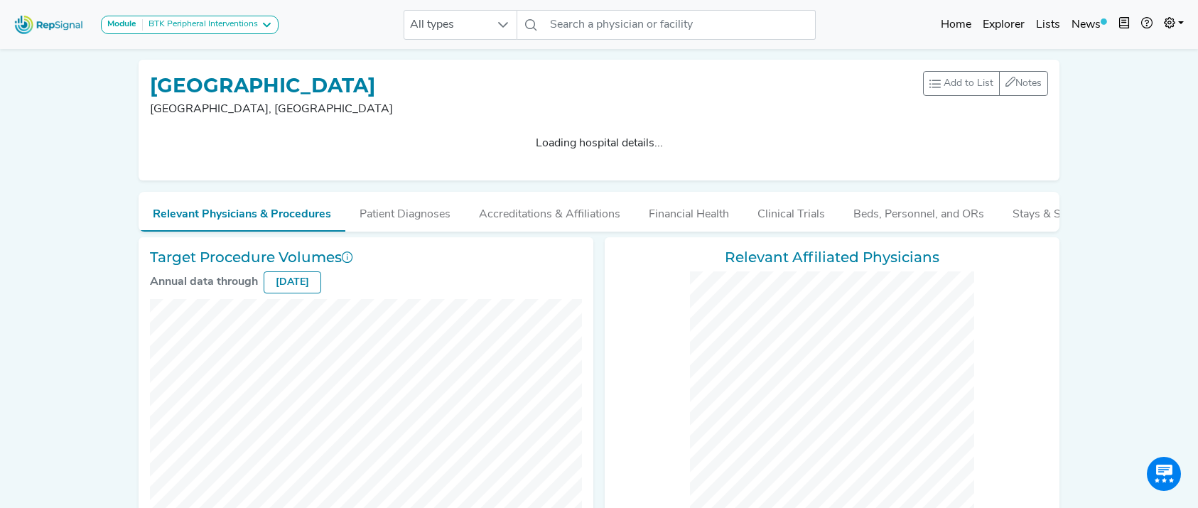
checkbox input "false"
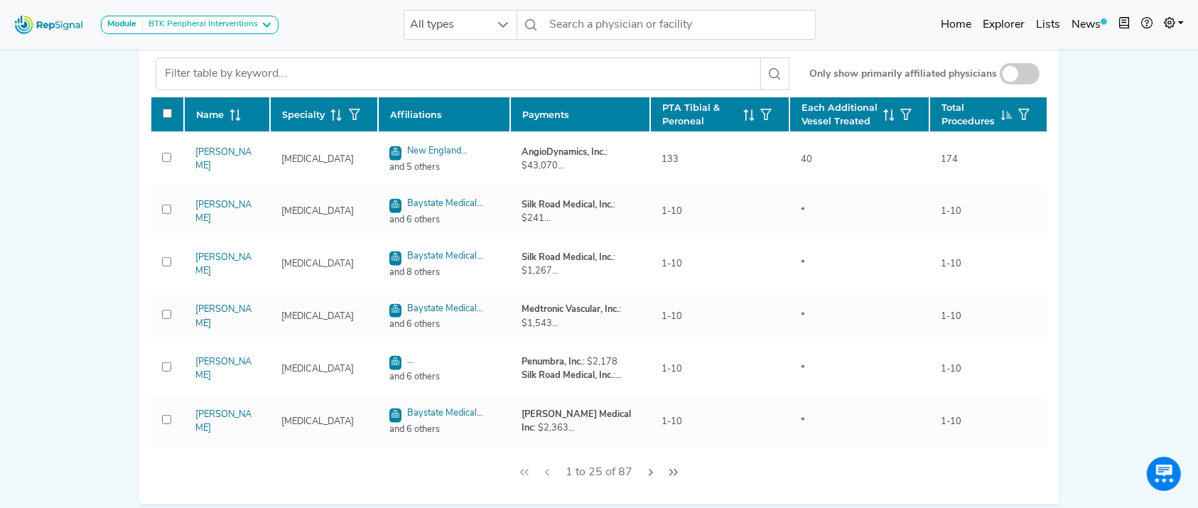
scroll to position [660, 0]
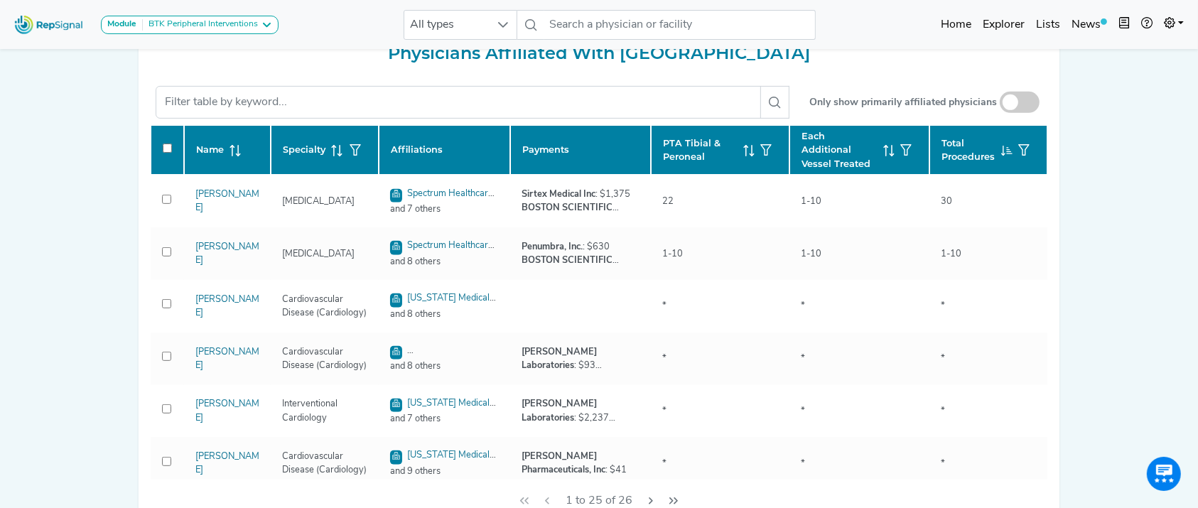
scroll to position [627, 0]
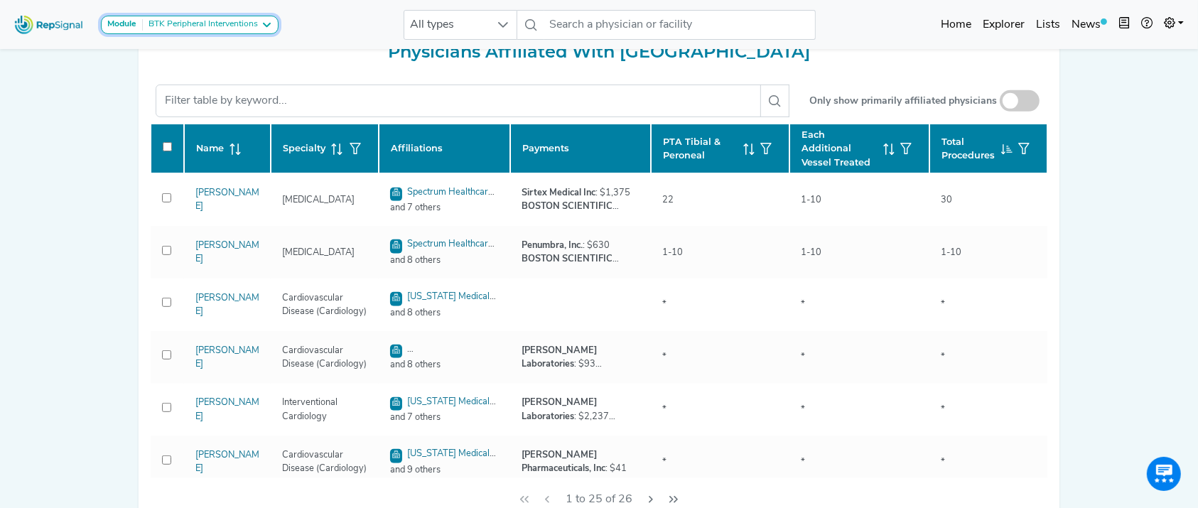
click at [238, 30] on div "BTK Peripheral Interventions" at bounding box center [200, 24] width 115 height 11
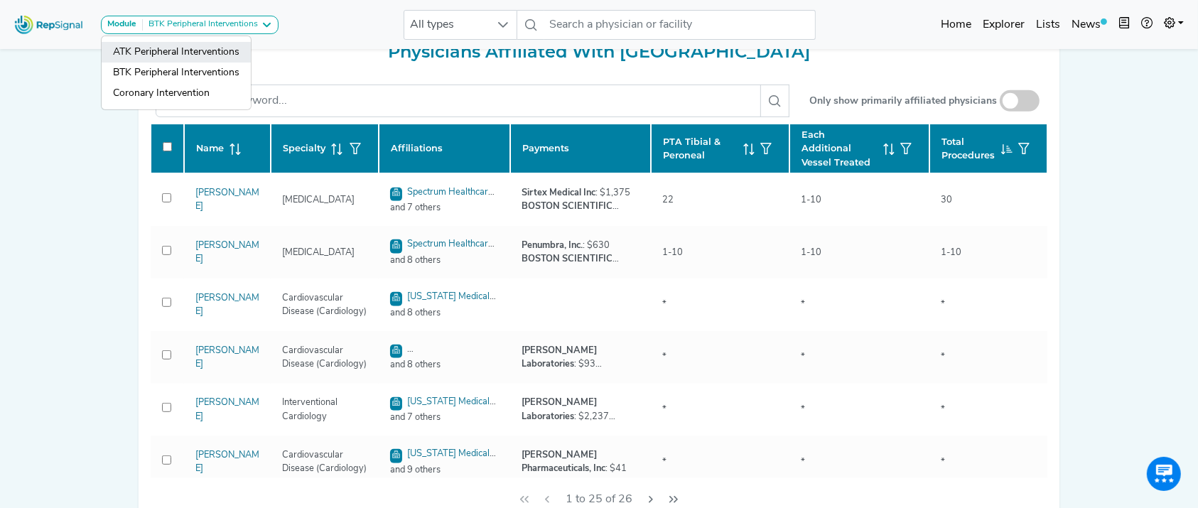
click at [222, 63] on link "ATK Peripheral Interventions" at bounding box center [176, 73] width 149 height 21
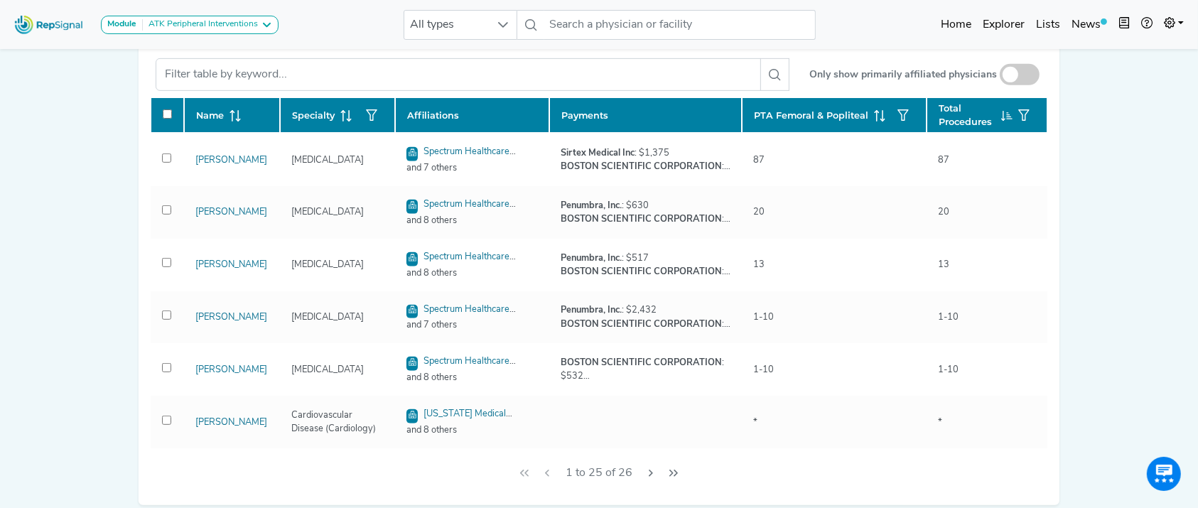
scroll to position [450, 0]
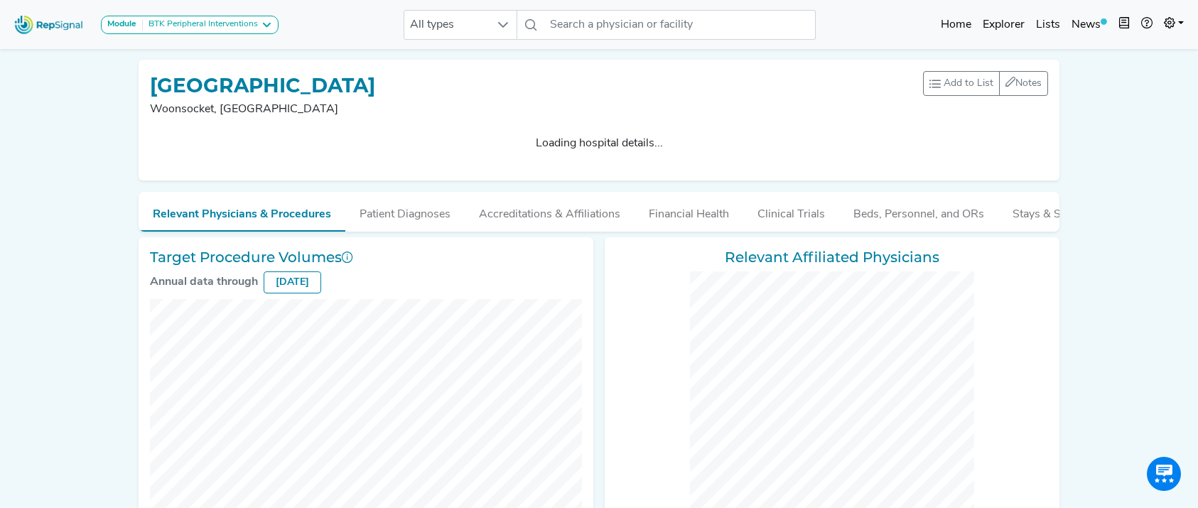
checkbox input "false"
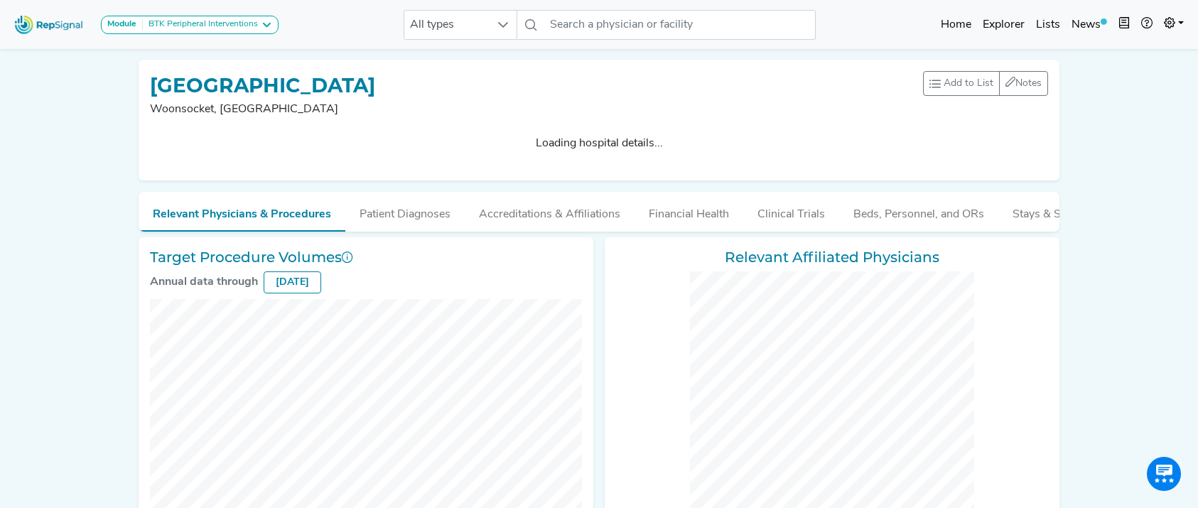
checkbox input "false"
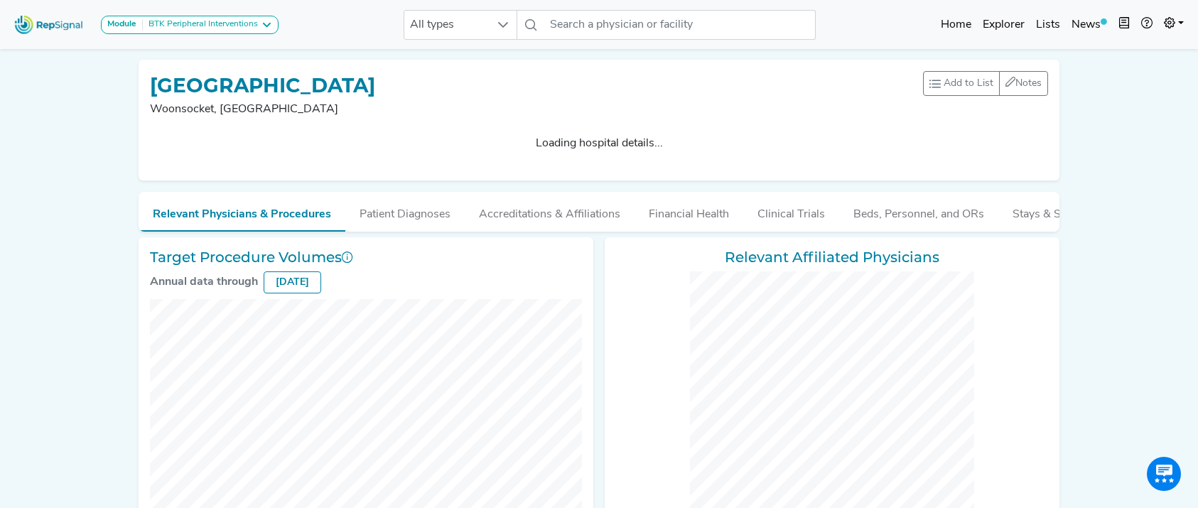
checkbox input "false"
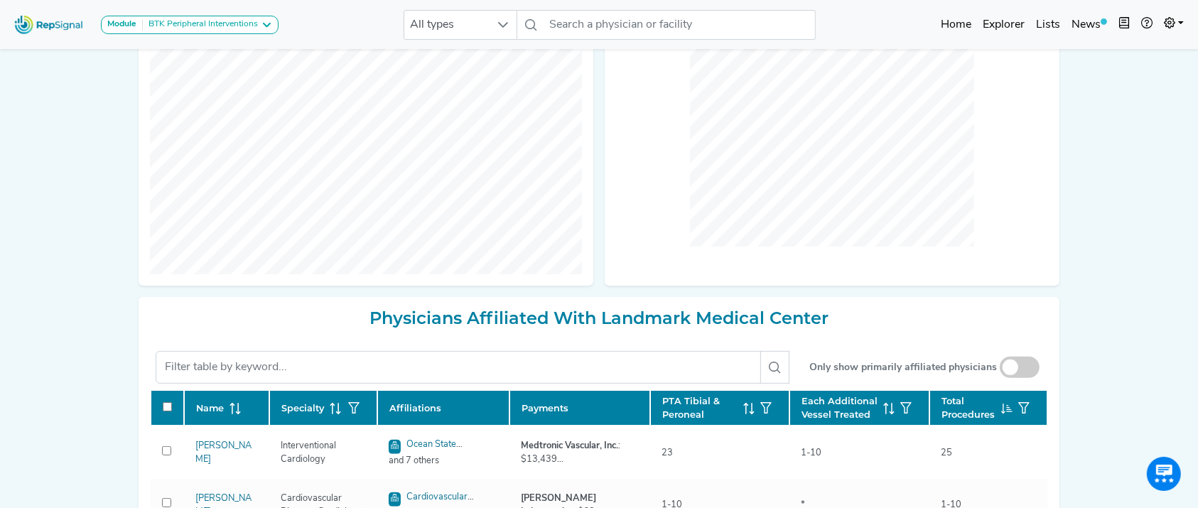
scroll to position [585, 0]
